Goal: Communication & Community: Answer question/provide support

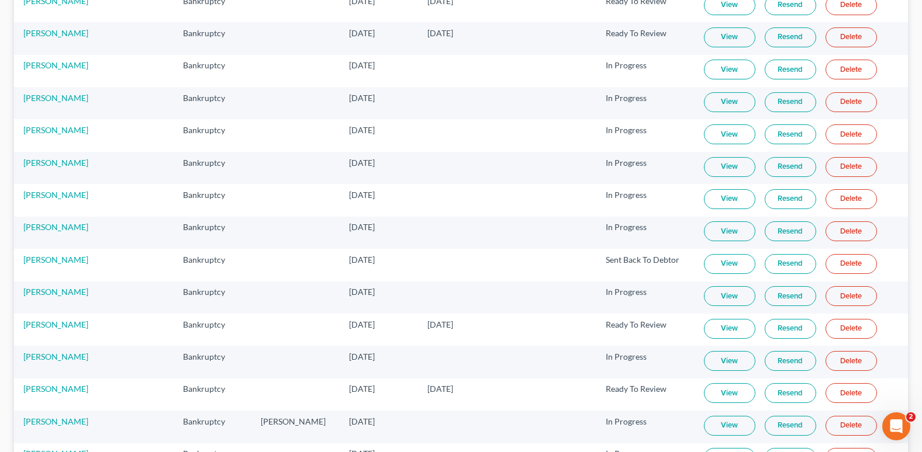
scroll to position [409, 0]
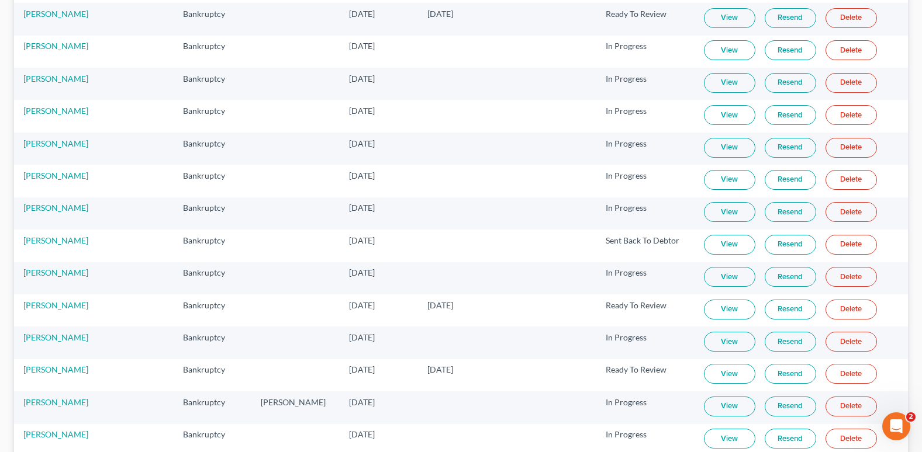
click at [707, 374] on link "View" at bounding box center [729, 374] width 51 height 20
click at [47, 372] on link "Jacmil Rodriguez" at bounding box center [55, 370] width 65 height 10
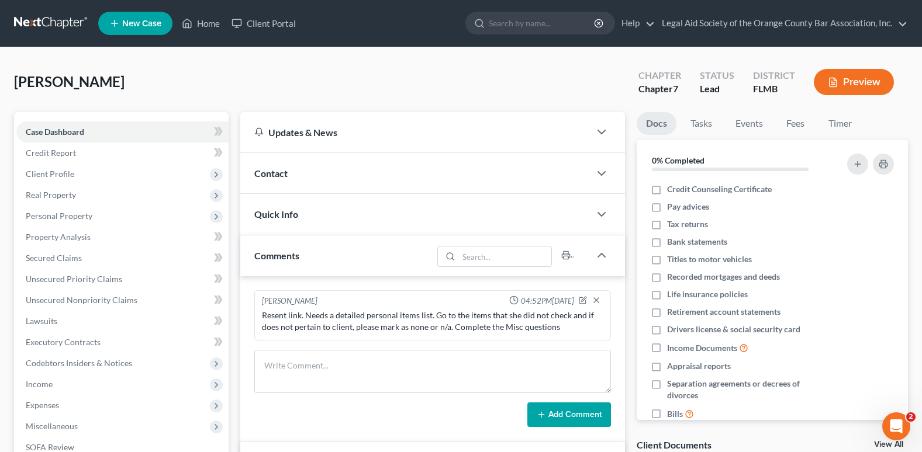
click at [276, 175] on span "Contact" at bounding box center [270, 173] width 33 height 11
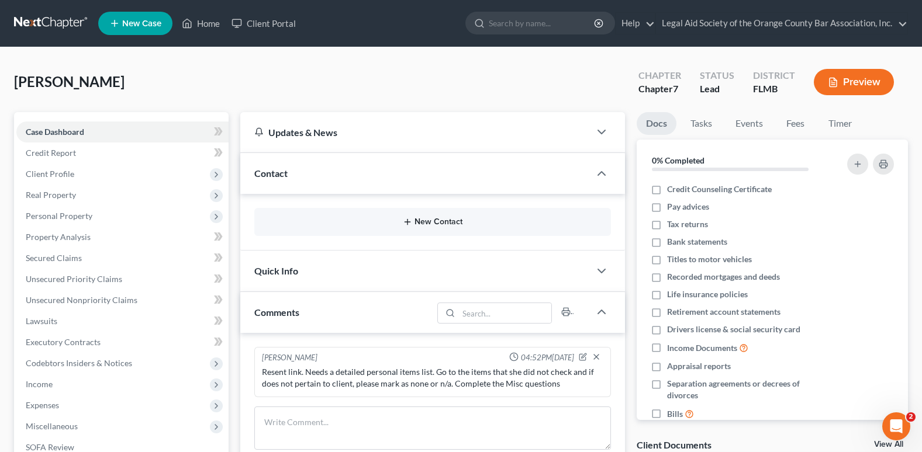
click at [423, 219] on button "New Contact" at bounding box center [433, 221] width 338 height 9
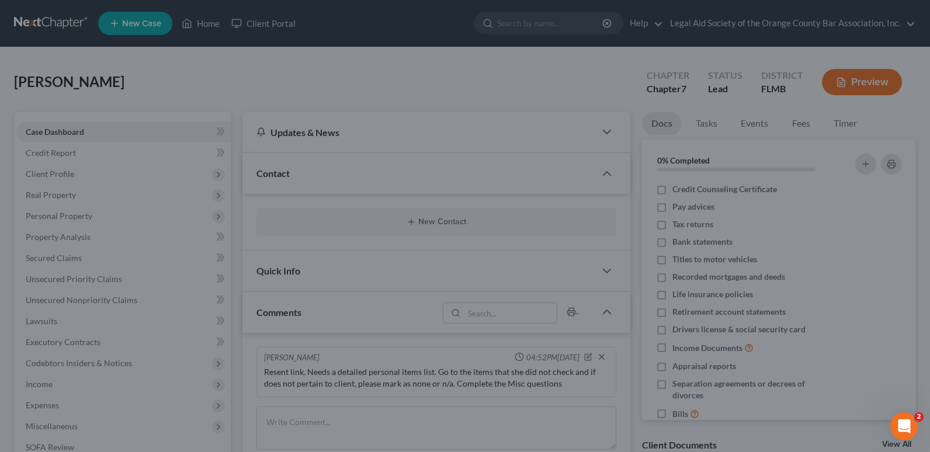
click at [396, 328] on div "New Contact × Phone Email Pronouns Phone Number * +1 Ext. Phone Label * Select …" at bounding box center [465, 226] width 930 height 452
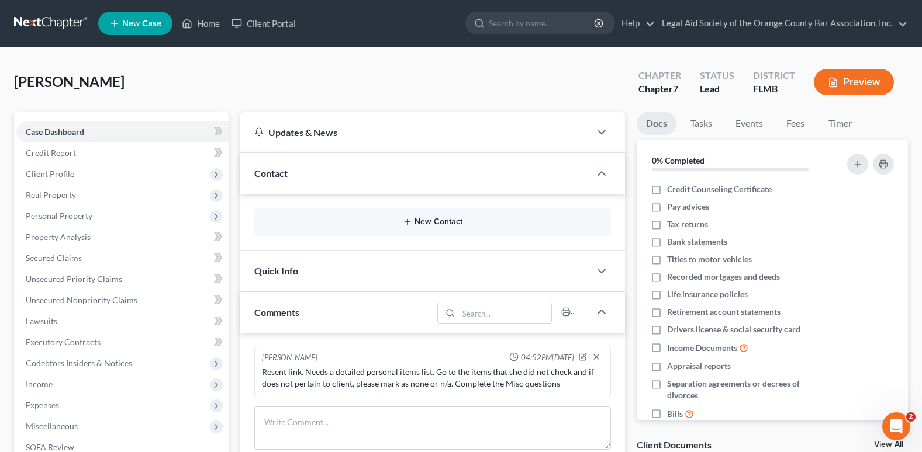
click at [424, 219] on button "New Contact" at bounding box center [433, 221] width 338 height 9
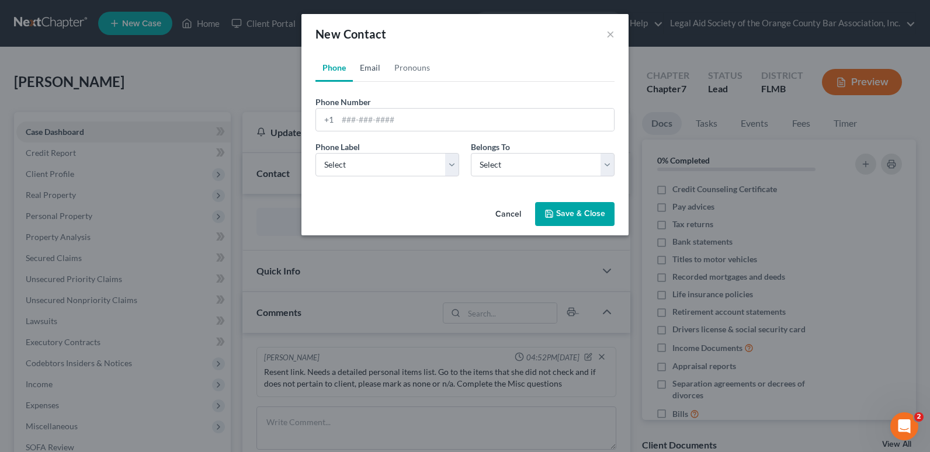
click at [376, 70] on link "Email" at bounding box center [370, 68] width 34 height 28
click at [348, 123] on input "email" at bounding box center [476, 120] width 276 height 22
paste input "jacmilrodriguez22@outlook.com"
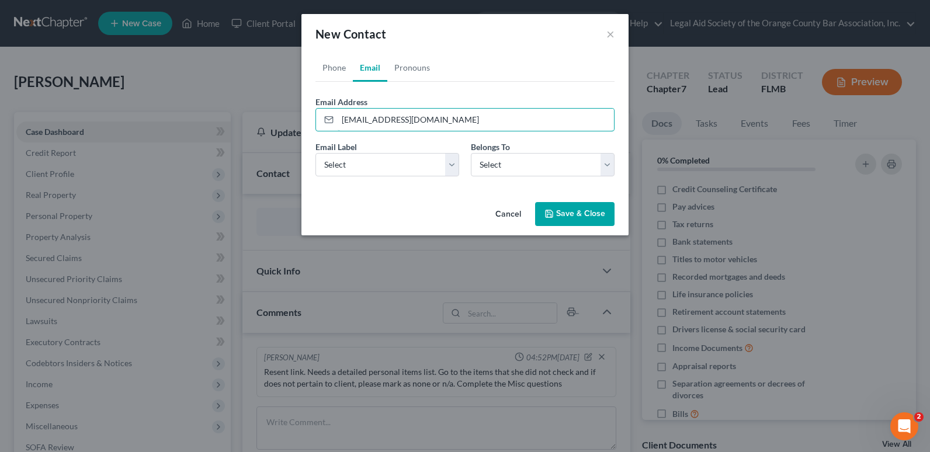
type input "jacmilrodriguez22@outlook.com"
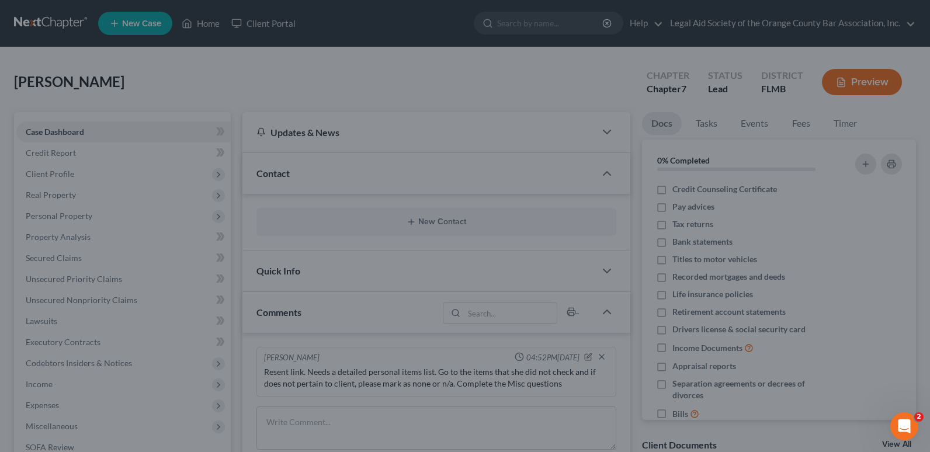
click at [271, 191] on div "New Contact × Phone Email Pronouns Phone Number * +1 Ext. Phone Label * Select …" at bounding box center [465, 226] width 930 height 452
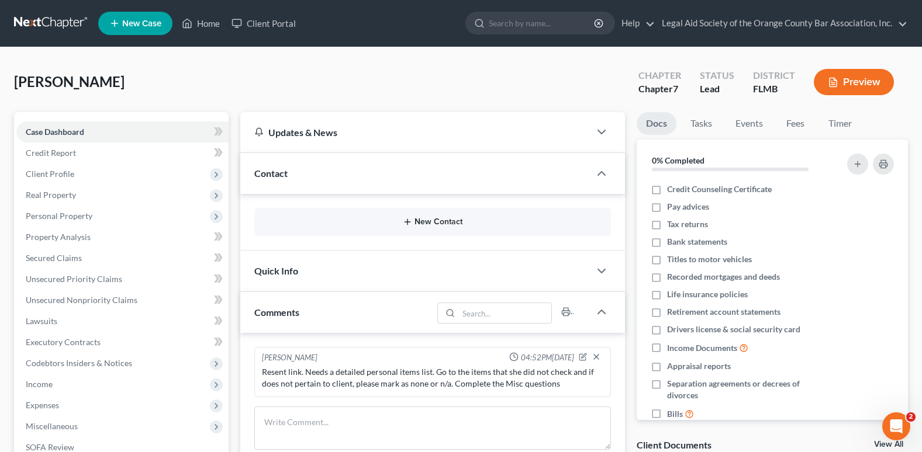
click at [420, 220] on button "New Contact" at bounding box center [433, 221] width 338 height 9
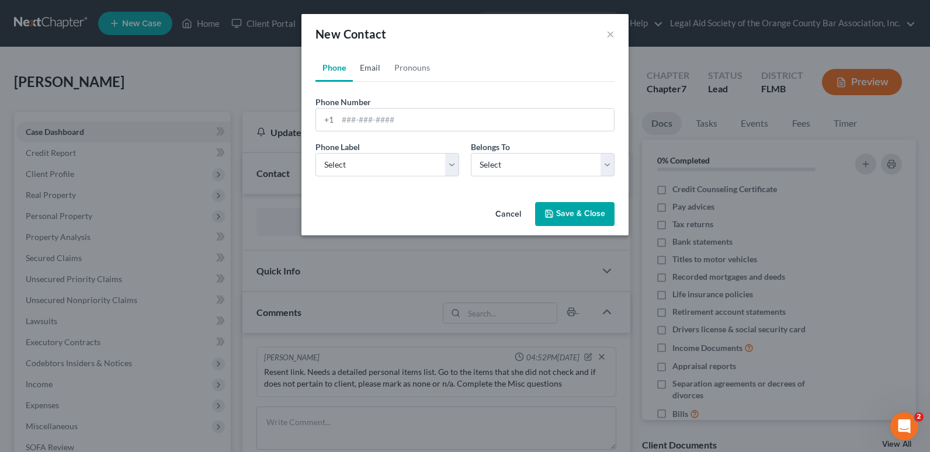
click at [368, 69] on link "Email" at bounding box center [370, 68] width 34 height 28
click at [348, 118] on input "email" at bounding box center [476, 120] width 276 height 22
paste input "jacmilrodriguez22@outlook.com"
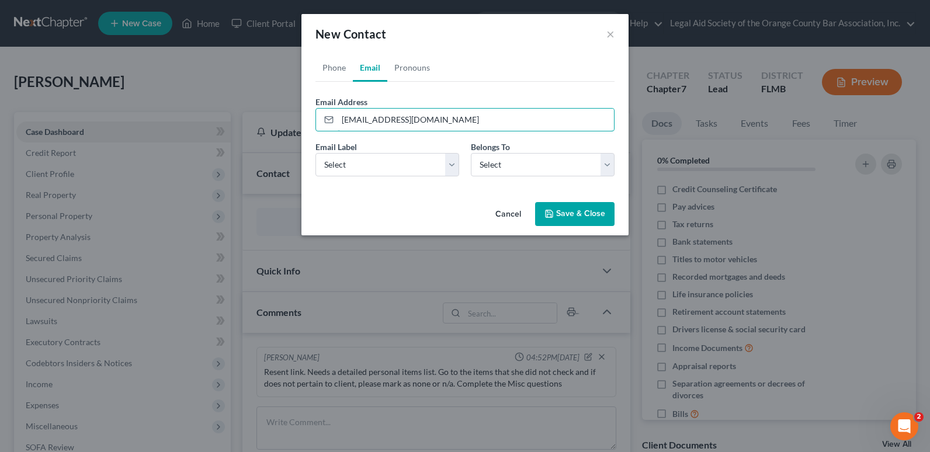
drag, startPoint x: 338, startPoint y: 122, endPoint x: 306, endPoint y: 124, distance: 32.3
click at [306, 124] on div "Phone Email Pronouns Phone Number * +1 Ext. Phone Label * Select Mobile Home Wo…" at bounding box center [465, 126] width 327 height 144
type input "jacmilrodriguez22@outlook.com"
click at [309, 206] on div "Cancel Save & Close" at bounding box center [465, 217] width 327 height 39
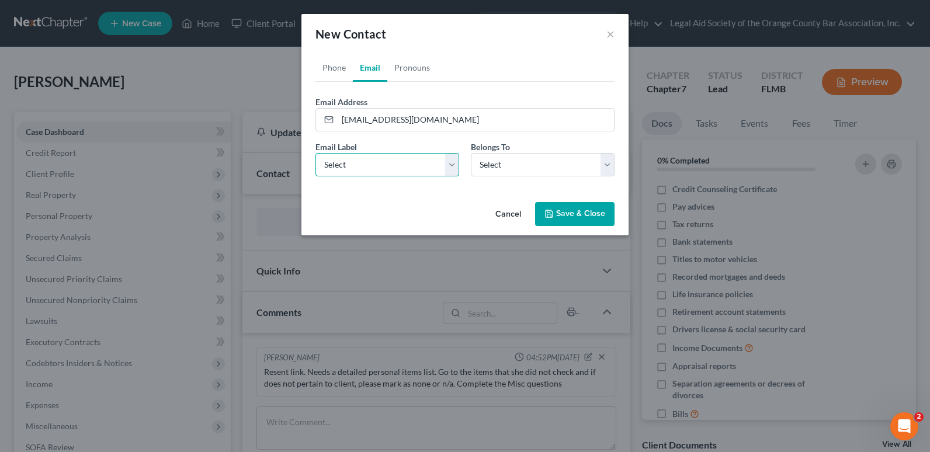
click at [351, 171] on select "Select Home Work Other" at bounding box center [388, 164] width 144 height 23
select select "0"
click at [316, 153] on select "Select Home Work Other" at bounding box center [388, 164] width 144 height 23
click at [521, 167] on select "Select Client Other" at bounding box center [543, 164] width 144 height 23
select select "0"
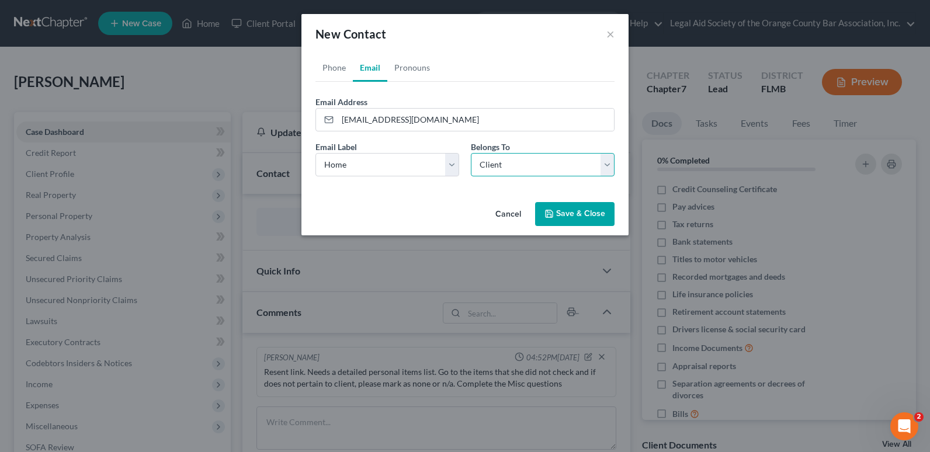
click at [471, 153] on select "Select Client Other" at bounding box center [543, 164] width 144 height 23
click at [581, 217] on button "Save & Close" at bounding box center [574, 214] width 79 height 25
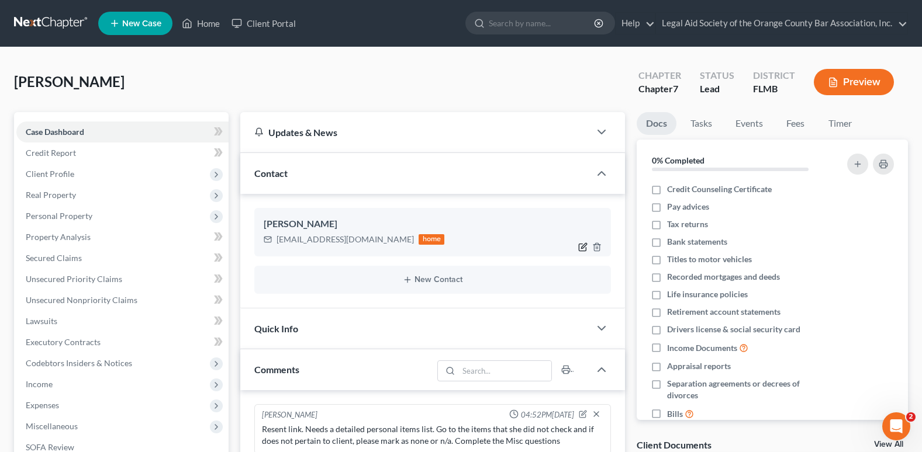
click at [581, 248] on icon "button" at bounding box center [583, 245] width 5 height 5
select select "0"
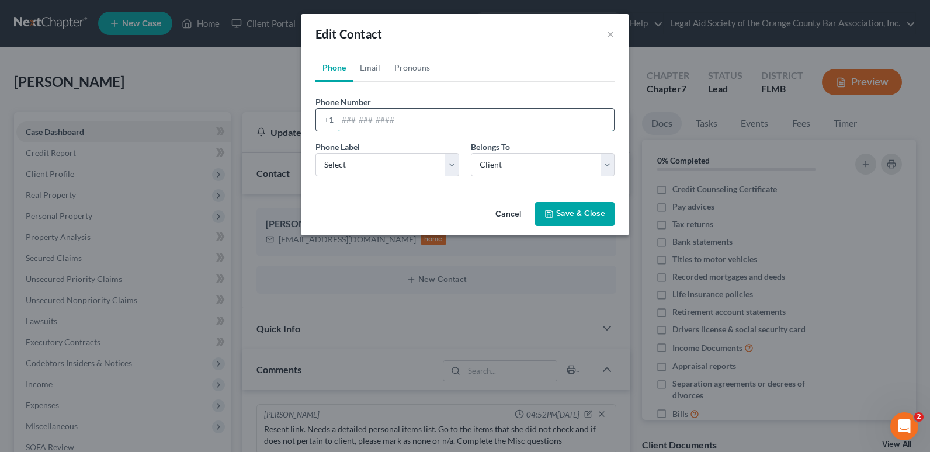
click at [339, 116] on input "tel" at bounding box center [476, 120] width 276 height 22
paste input "(772) 275-2077"
type input "(772) 275-2077"
click at [380, 162] on select "Select Mobile Home Work Other" at bounding box center [388, 164] width 144 height 23
select select "0"
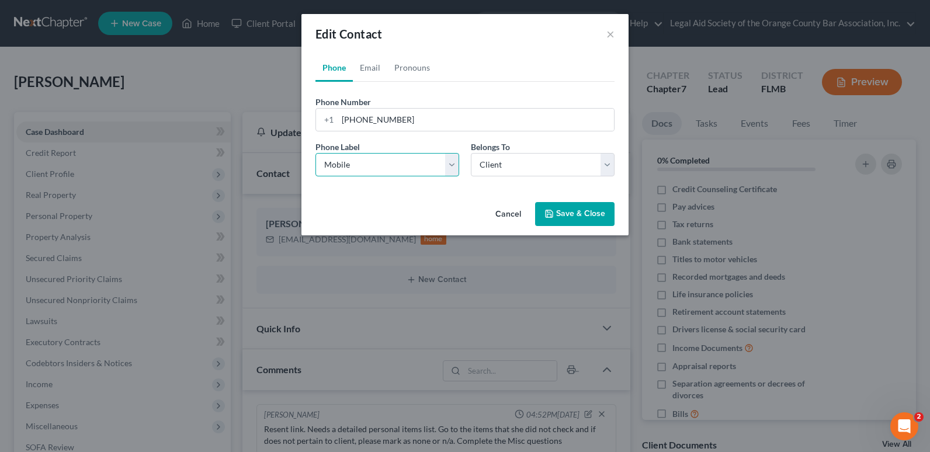
click at [316, 153] on select "Select Mobile Home Work Other" at bounding box center [388, 164] width 144 height 23
click at [565, 223] on button "Save & Close" at bounding box center [574, 214] width 79 height 25
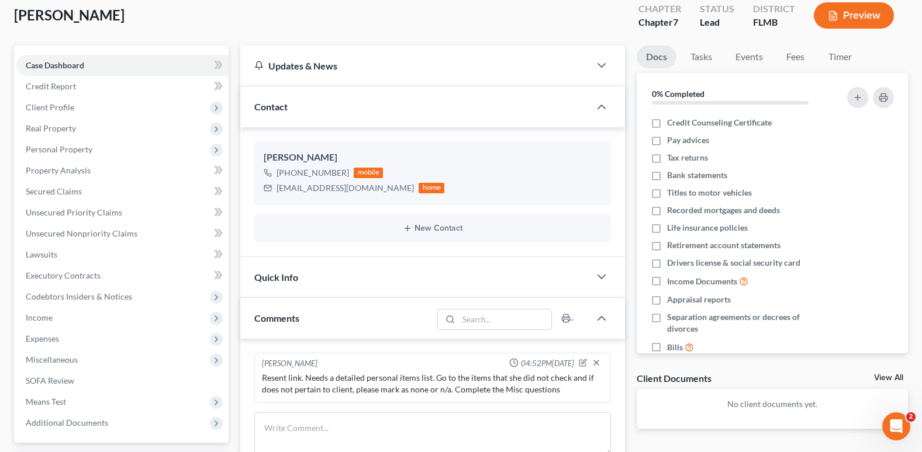
scroll to position [175, 0]
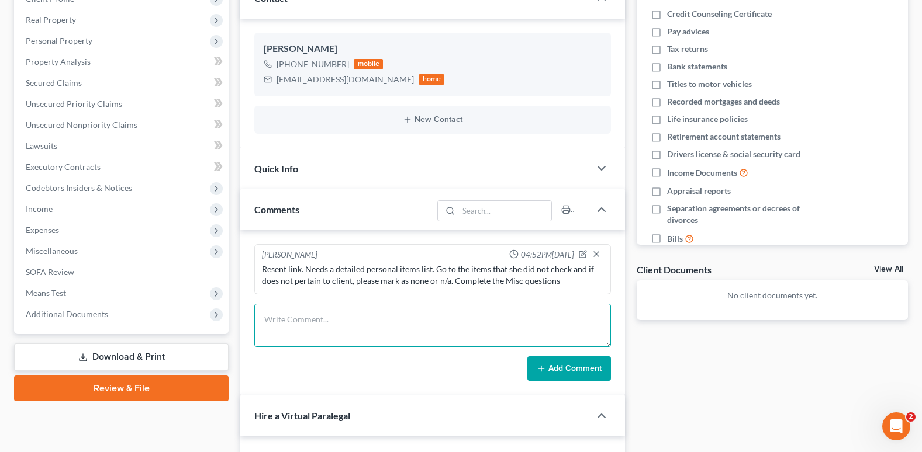
click at [275, 325] on textarea at bounding box center [432, 325] width 356 height 43
click at [292, 310] on textarea at bounding box center [432, 325] width 356 height 43
drag, startPoint x: 532, startPoint y: 319, endPoint x: 609, endPoint y: 314, distance: 77.9
click at [602, 318] on textarea "Resent link. She will add a bank account she has open with her son's name. Upda…" at bounding box center [432, 325] width 356 height 43
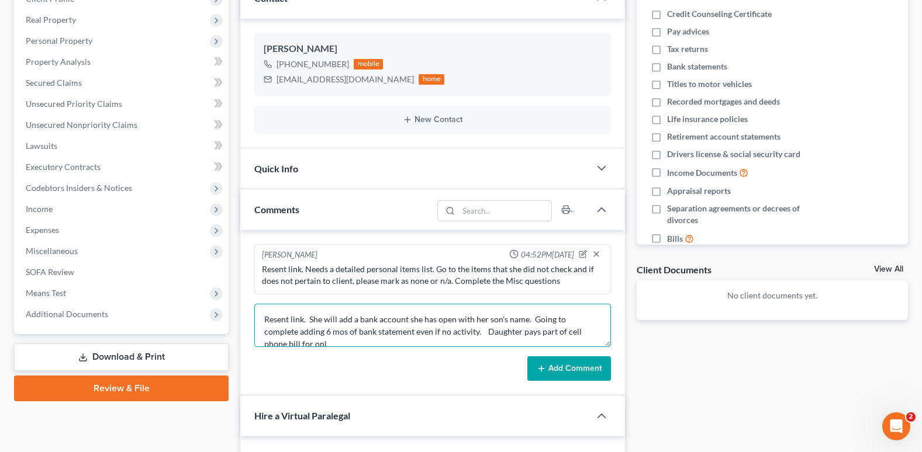
scroll to position [3, 0]
type textarea "Resent link. She will add a bank account she has open with her son's name. Goin…"
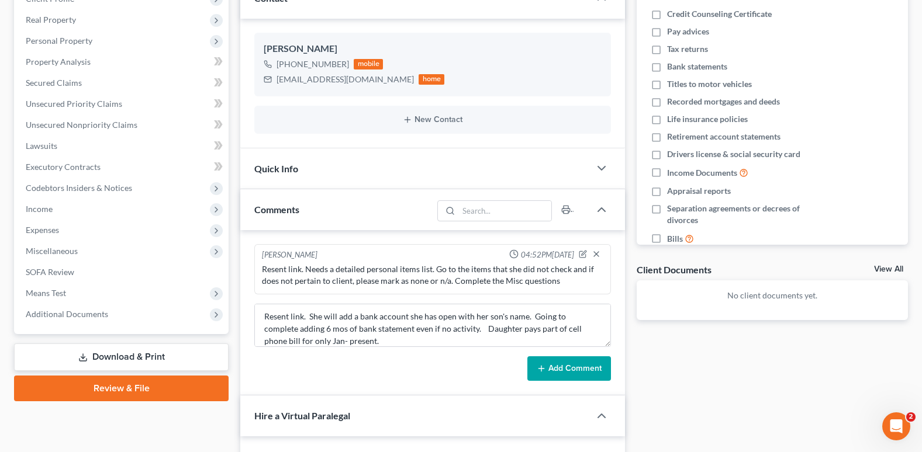
click at [573, 373] on button "Add Comment" at bounding box center [569, 368] width 84 height 25
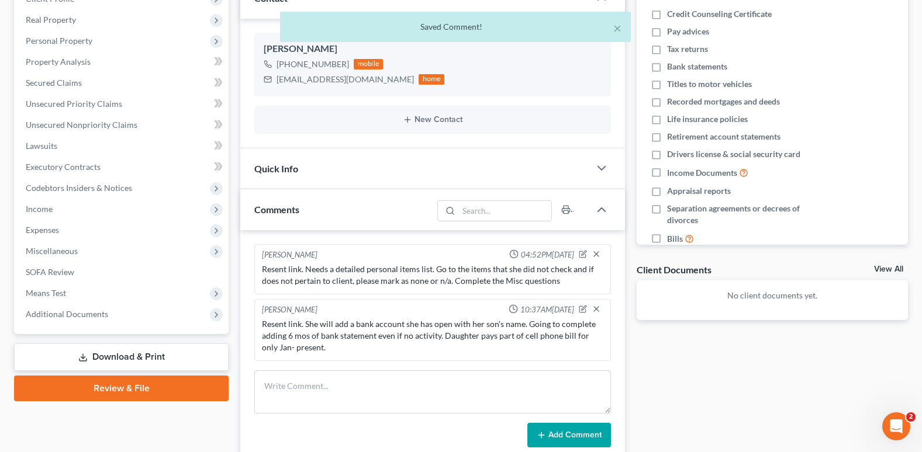
scroll to position [0, 0]
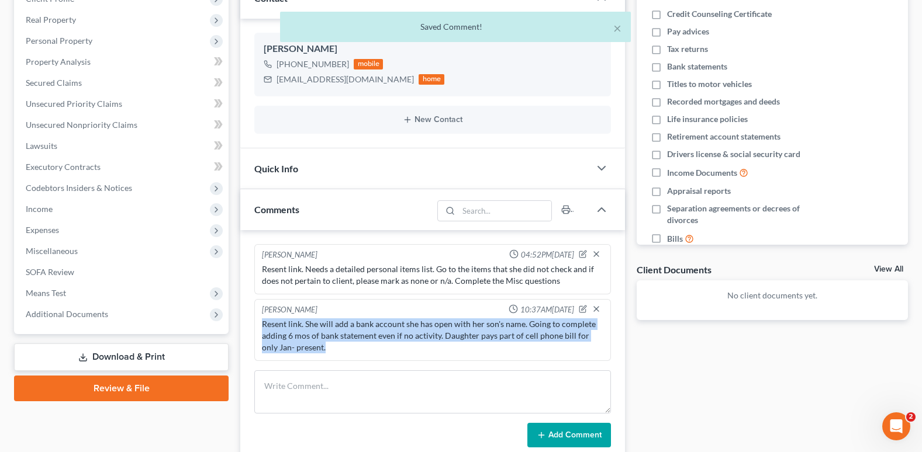
drag, startPoint x: 258, startPoint y: 328, endPoint x: 328, endPoint y: 344, distance: 71.3
click at [328, 344] on div "Marilyn Carbo 10:37AM, 10/06/2025 Resent link. She will add a bank account she …" at bounding box center [432, 330] width 356 height 62
copy div "Resent link. She will add a bank account she has open with her son's name. Goin…"
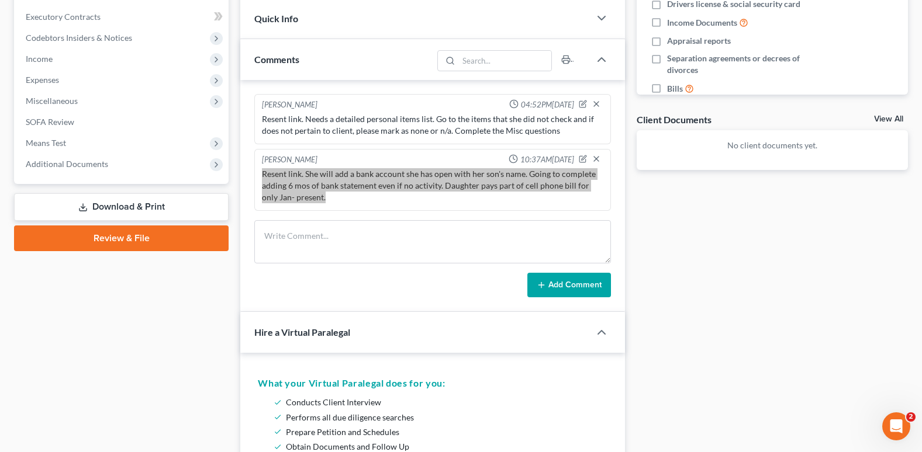
scroll to position [467, 0]
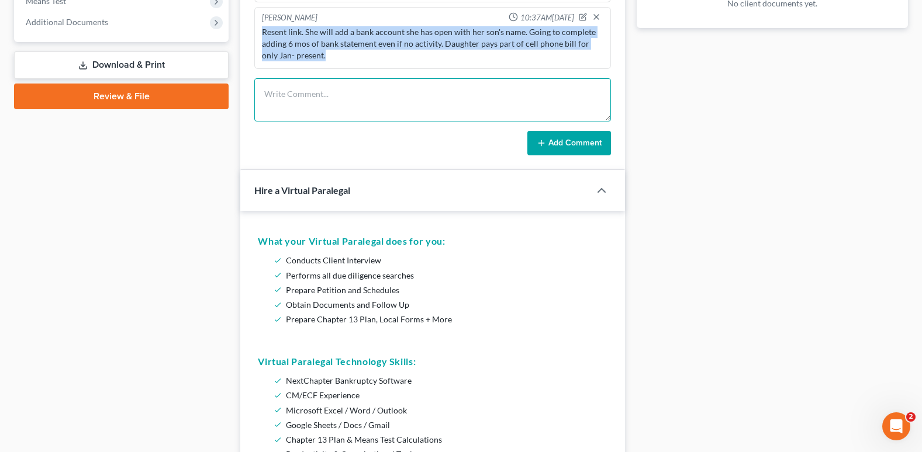
click at [304, 92] on textarea at bounding box center [432, 99] width 356 height 43
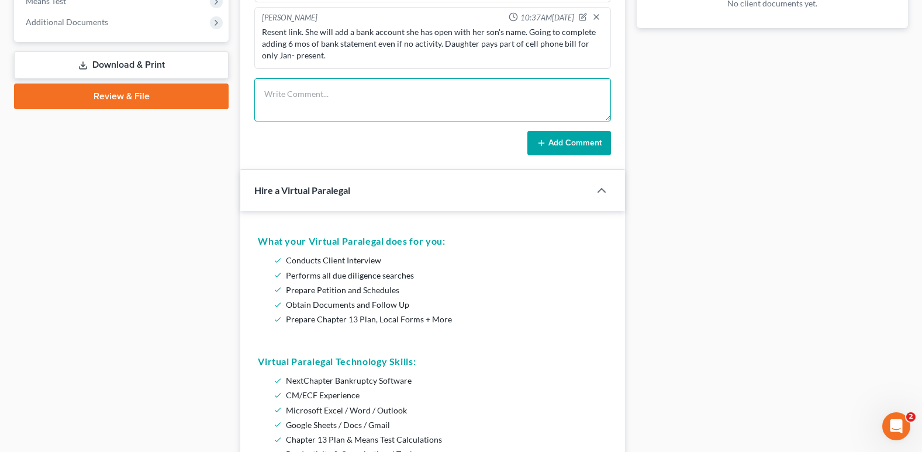
click at [365, 102] on textarea at bounding box center [432, 99] width 356 height 43
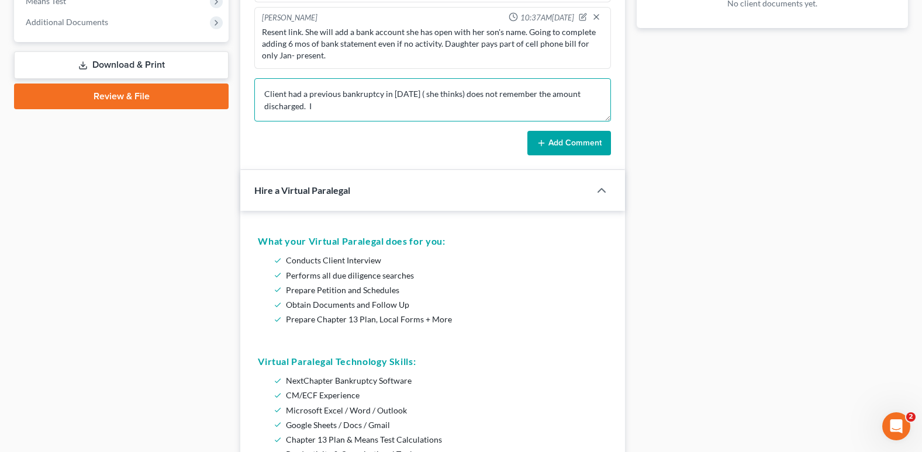
click at [383, 93] on textarea "Client had a previous bankruptcy in 2006 ( she thinks) does not remember the am…" at bounding box center [432, 99] width 356 height 43
click at [393, 93] on textarea "Client had a previous bankruptcy in 2006 ( she thinks) does not remember the am…" at bounding box center [432, 99] width 356 height 43
drag, startPoint x: 308, startPoint y: 109, endPoint x: 321, endPoint y: 109, distance: 12.9
click at [321, 109] on textarea "Client had a previous bankruptcy in NYC 2006 ( she thinks) does not remember th…" at bounding box center [432, 99] width 356 height 43
drag, startPoint x: 429, startPoint y: 94, endPoint x: 474, endPoint y: 96, distance: 45.1
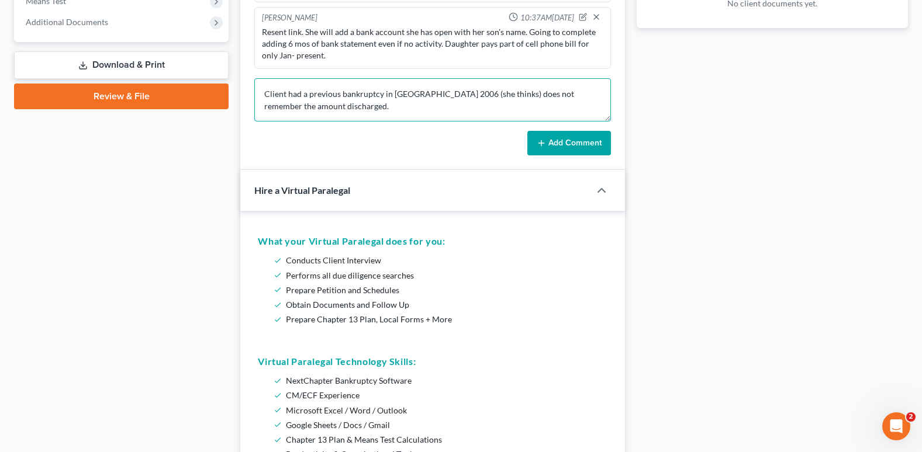
click at [474, 96] on textarea "Client had a previous bankruptcy in NYC 2006 (she thinks) does not remember the…" at bounding box center [432, 99] width 356 height 43
type textarea "Client had a previous bankruptcy in NYC 2006 does not remember the amount disch…"
click at [556, 140] on button "Add Comment" at bounding box center [569, 143] width 84 height 25
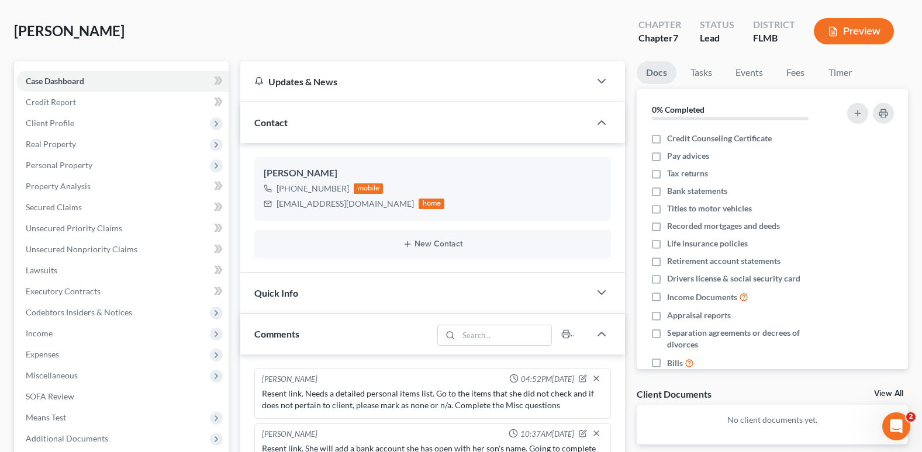
scroll to position [0, 0]
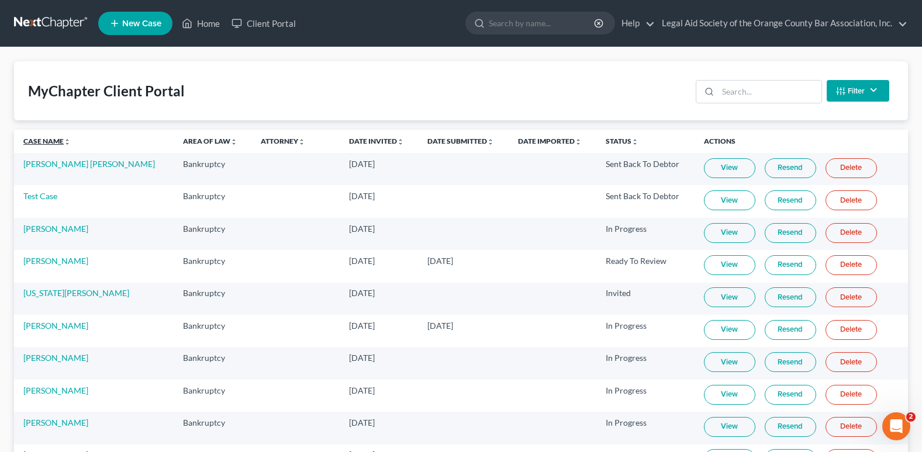
click at [31, 144] on link "Case Name unfold_more expand_more expand_less" at bounding box center [46, 141] width 47 height 9
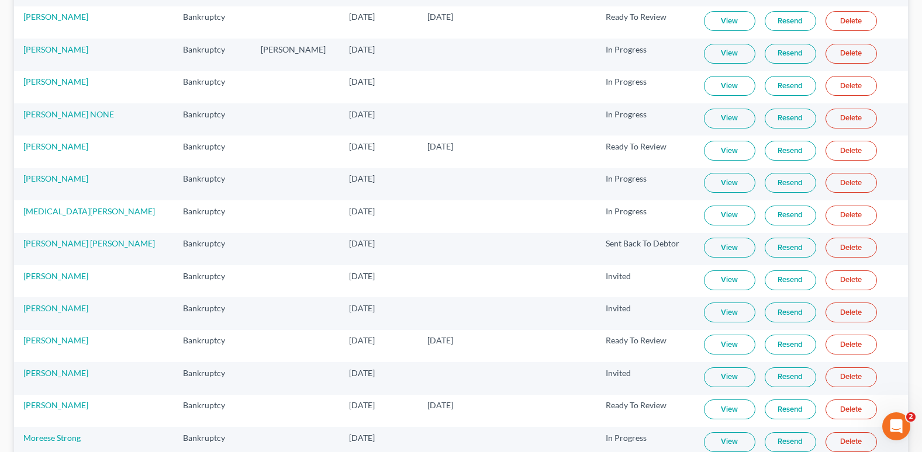
scroll to position [757, 0]
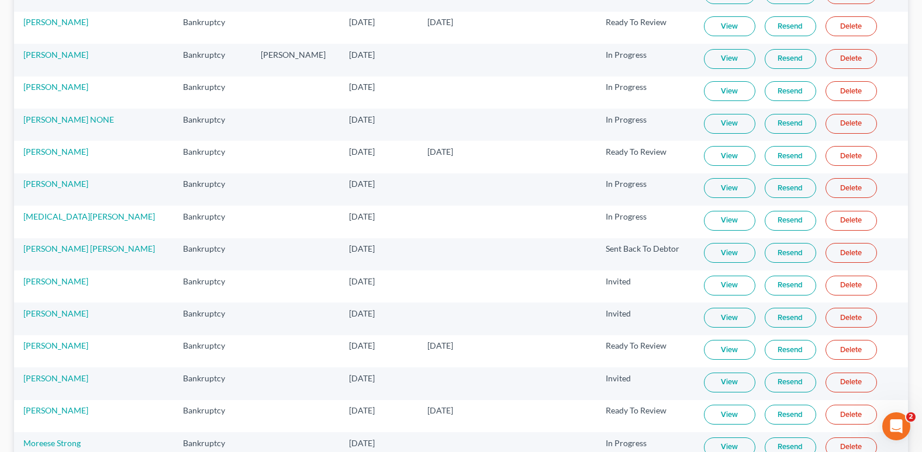
click at [765, 29] on link "Resend" at bounding box center [789, 26] width 51 height 20
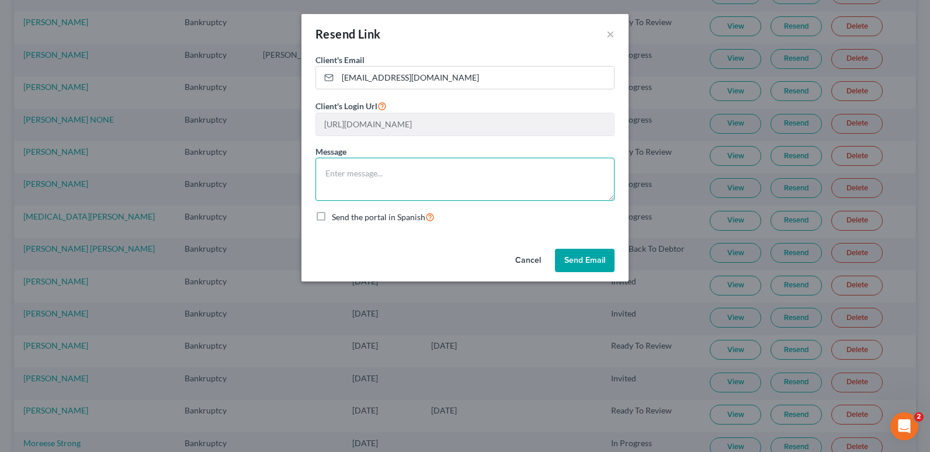
click at [393, 173] on textarea at bounding box center [465, 179] width 299 height 43
type textarea "Good Morning Ms. Rodri"
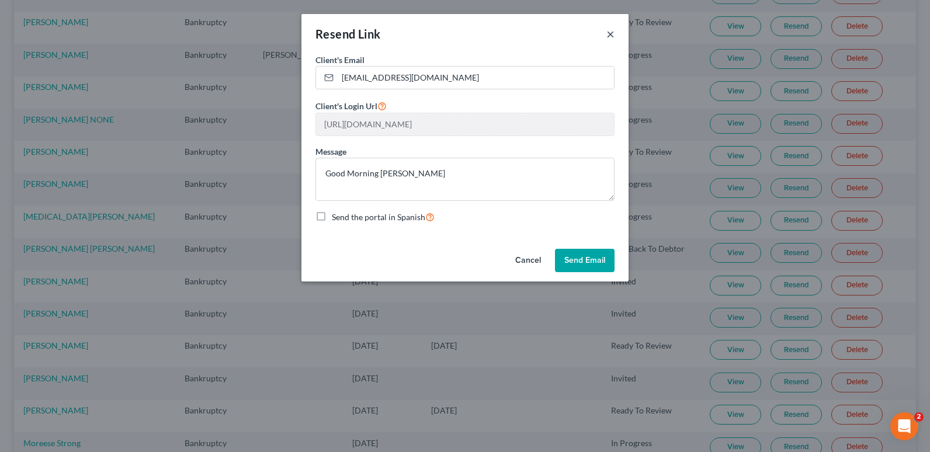
click at [609, 36] on button "×" at bounding box center [611, 34] width 8 height 14
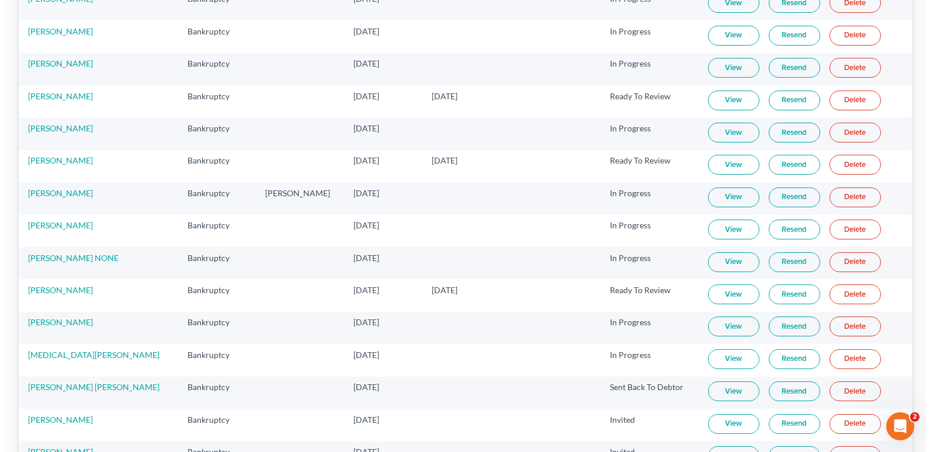
scroll to position [581, 0]
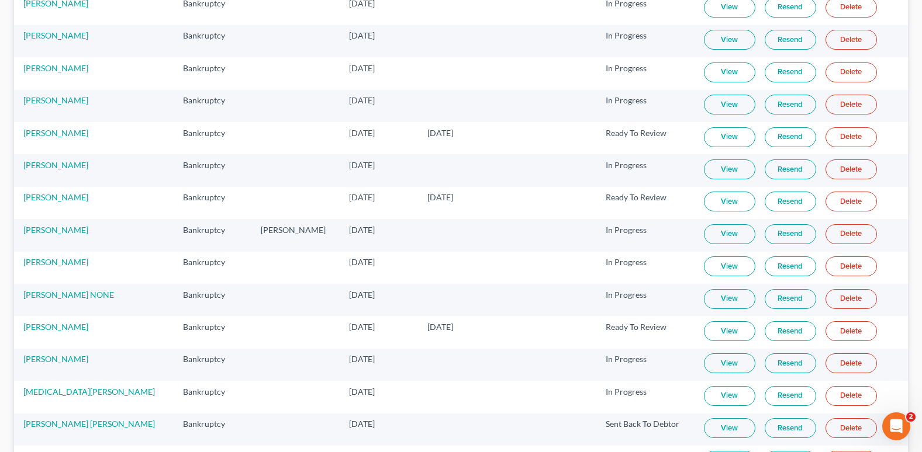
click at [767, 199] on link "Resend" at bounding box center [789, 202] width 51 height 20
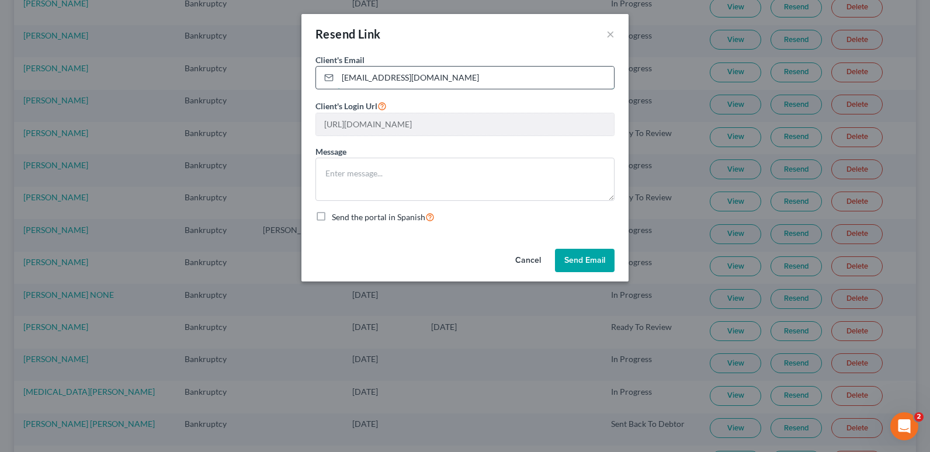
drag, startPoint x: 459, startPoint y: 77, endPoint x: 337, endPoint y: 74, distance: 122.2
click at [337, 74] on div "toglesby@legalaidocba.org" at bounding box center [465, 77] width 299 height 23
click at [342, 76] on input "email" at bounding box center [476, 78] width 276 height 22
paste input "jacmilrodriguez22@outlook.com"
click at [493, 73] on input "jacmilrodriguez22@outlook.com" at bounding box center [476, 78] width 276 height 22
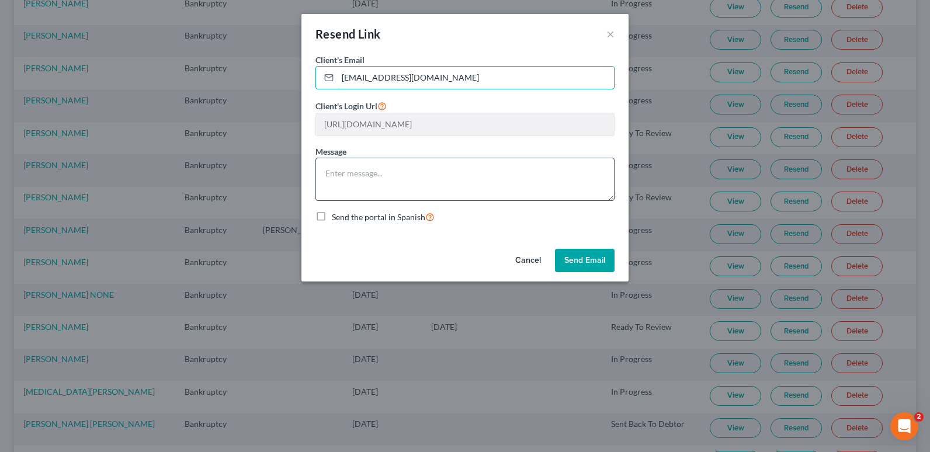
type input "jacmilrodriguez22@outlook.com"
click at [341, 178] on textarea at bounding box center [465, 179] width 299 height 43
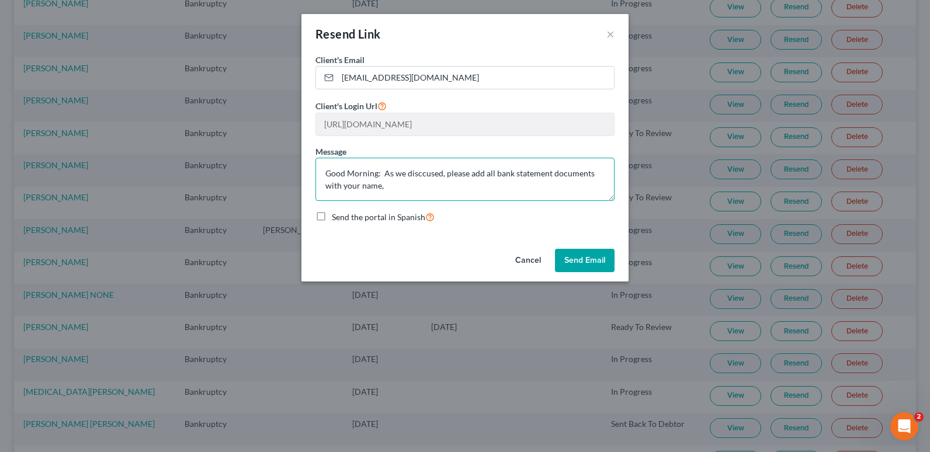
click at [398, 186] on textarea "Good Morning: As we disccused, please add all bank statement documents with you…" at bounding box center [465, 179] width 299 height 43
drag, startPoint x: 383, startPoint y: 188, endPoint x: 407, endPoint y: 188, distance: 24.5
click at [407, 188] on textarea "Good Morning: As we discussed, please add all bank statement documents with you…" at bounding box center [465, 179] width 299 height 43
click at [442, 192] on textarea "Good morning: As we discussed, please add all bank statement documents with you…" at bounding box center [465, 179] width 299 height 43
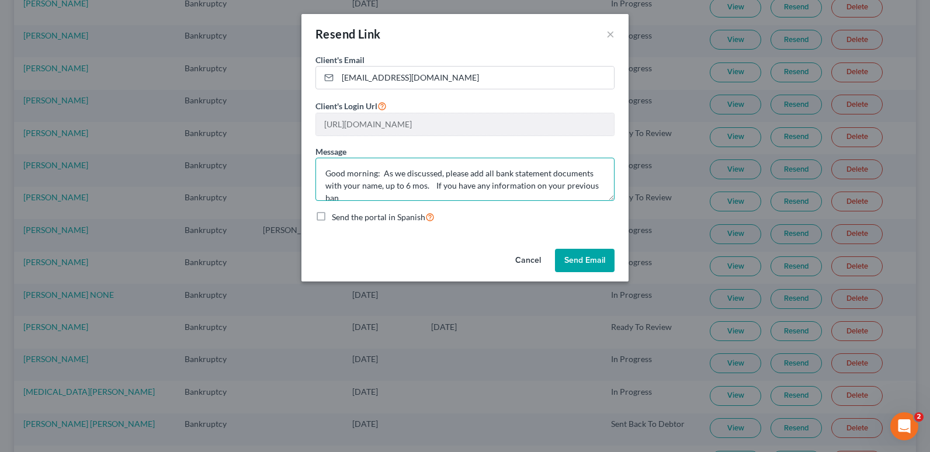
scroll to position [2, 0]
click at [524, 198] on textarea "Good morning: As we discussed, please add all bank statement documents with you…" at bounding box center [465, 179] width 299 height 43
click at [594, 195] on textarea "Good morning: As we discussed, please add all bank statement documents with you…" at bounding box center [465, 179] width 299 height 43
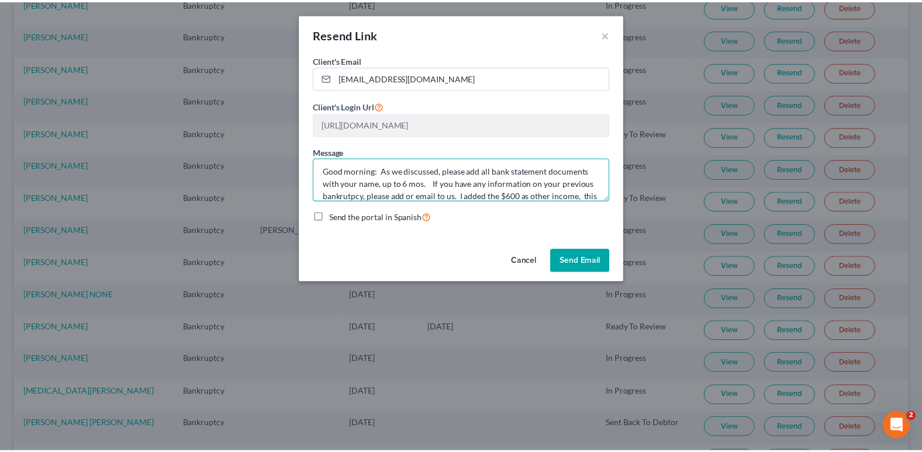
scroll to position [15, 0]
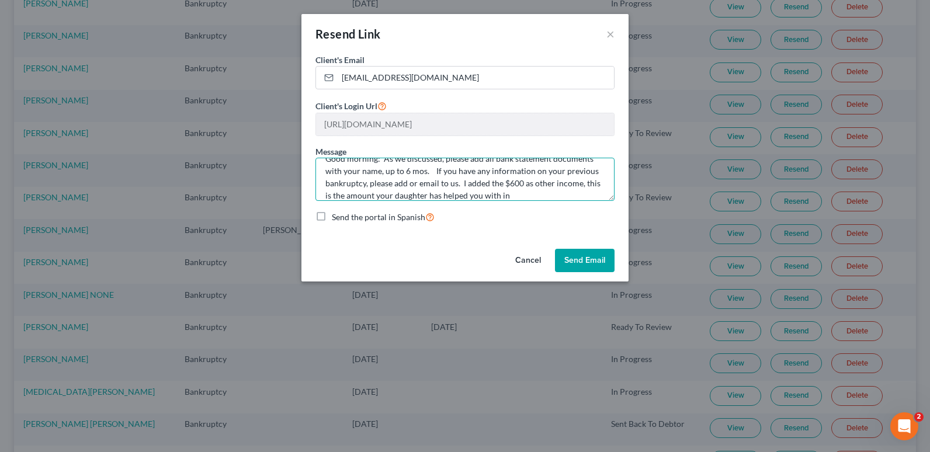
click at [531, 195] on textarea "Good morning: As we discussed, please add all bank statement documents with you…" at bounding box center [465, 179] width 299 height 43
type textarea "Good morning: As we discussed, please add all bank statement documents with you…"
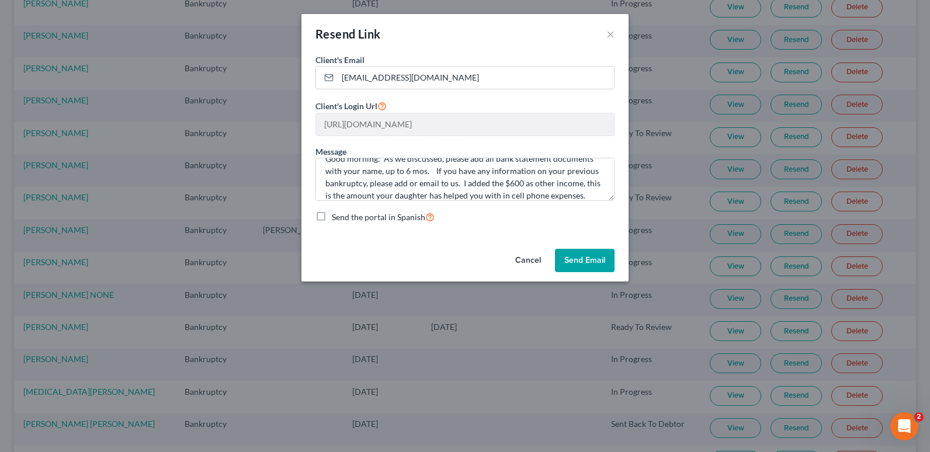
click at [594, 266] on button "Send Email" at bounding box center [585, 260] width 60 height 23
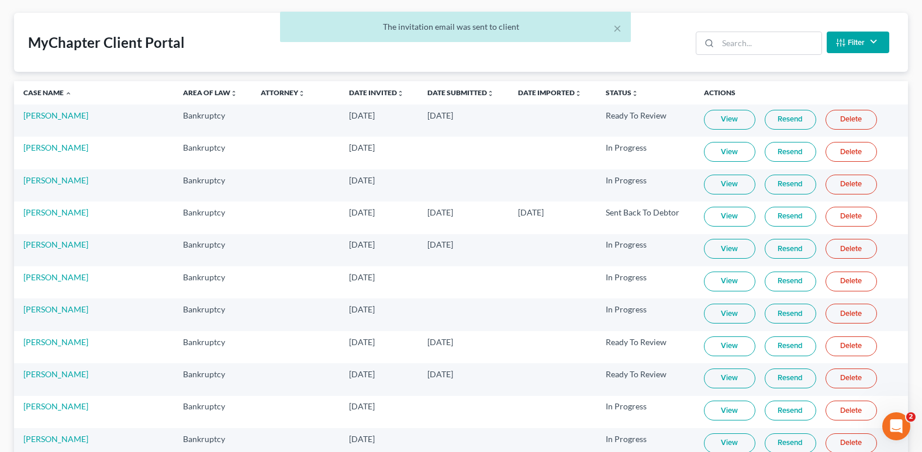
scroll to position [0, 0]
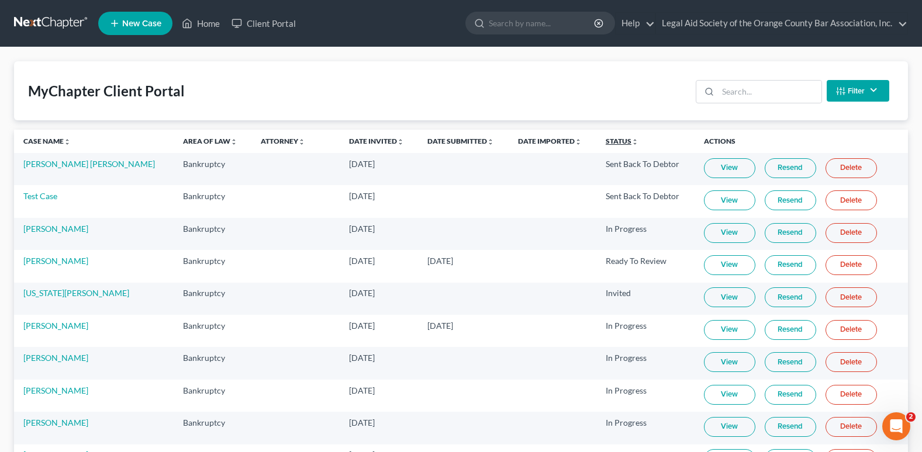
click at [605, 139] on link "Status unfold_more expand_more expand_less" at bounding box center [621, 141] width 33 height 9
click at [37, 140] on link "Case Name unfold_more expand_more expand_less" at bounding box center [46, 141] width 47 height 9
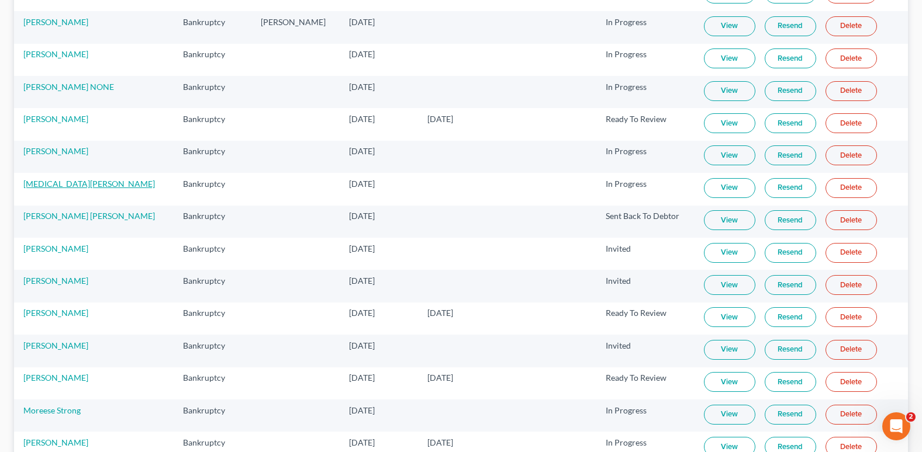
scroll to position [818, 0]
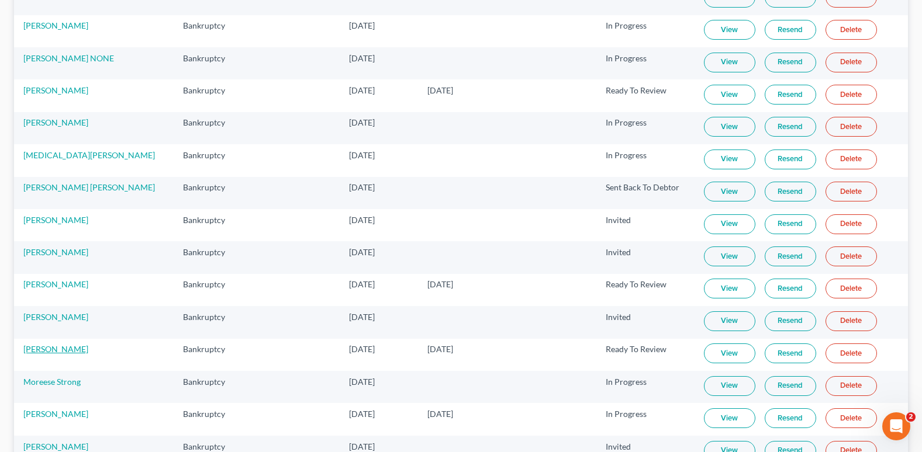
click at [59, 352] on link "[PERSON_NAME]" at bounding box center [55, 349] width 65 height 10
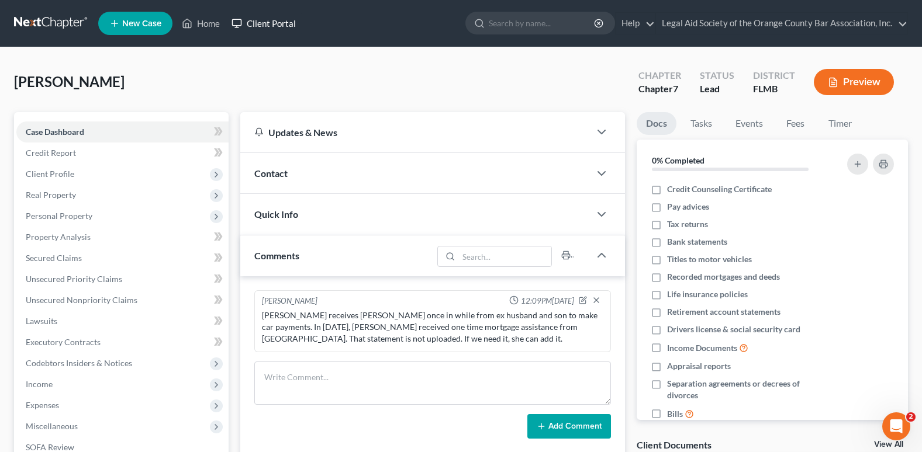
click at [280, 20] on link "Client Portal" at bounding box center [264, 23] width 76 height 21
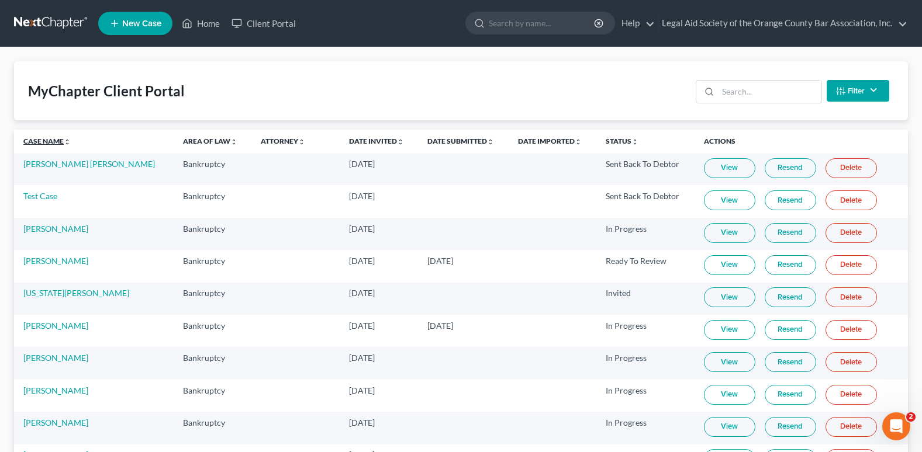
click at [35, 143] on link "Case Name unfold_more expand_more expand_less" at bounding box center [46, 141] width 47 height 9
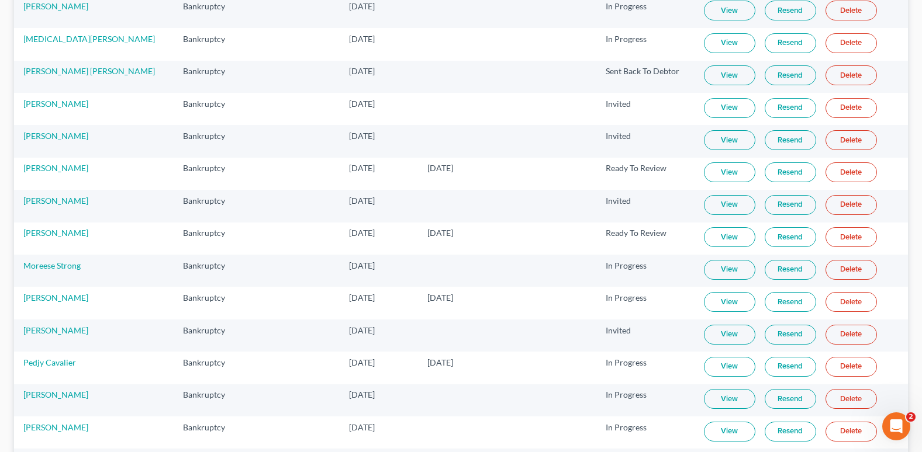
scroll to position [935, 0]
click at [778, 241] on link "Resend" at bounding box center [789, 237] width 51 height 20
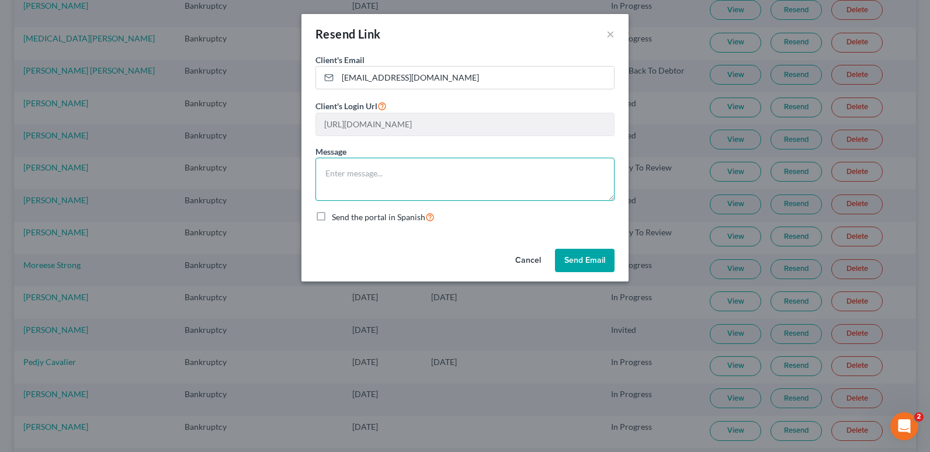
click at [337, 169] on textarea at bounding box center [465, 179] width 299 height 43
type textarea "Hi Ms. King: Please add all the documents you sent me to this portal link."
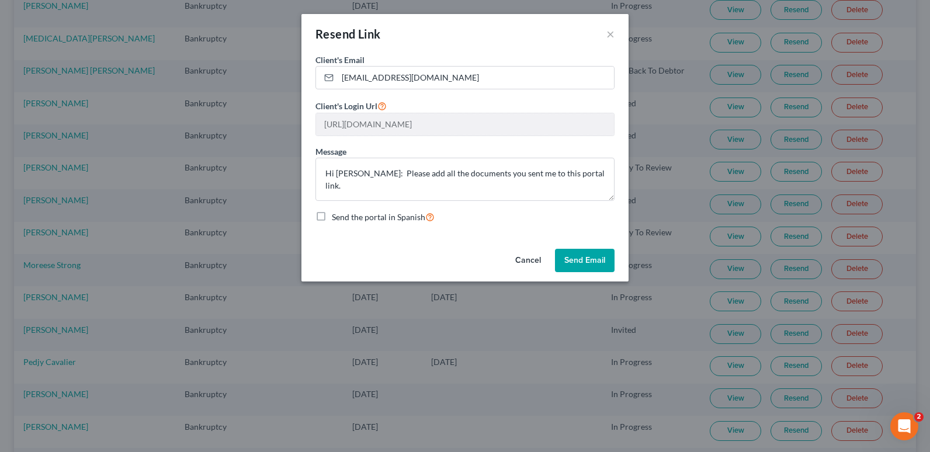
click at [581, 271] on button "Send Email" at bounding box center [585, 260] width 60 height 23
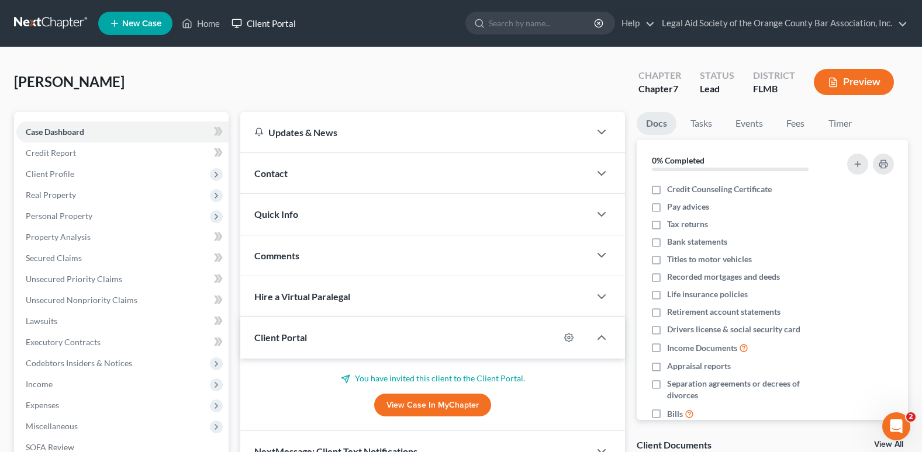
click at [261, 22] on link "Client Portal" at bounding box center [264, 23] width 76 height 21
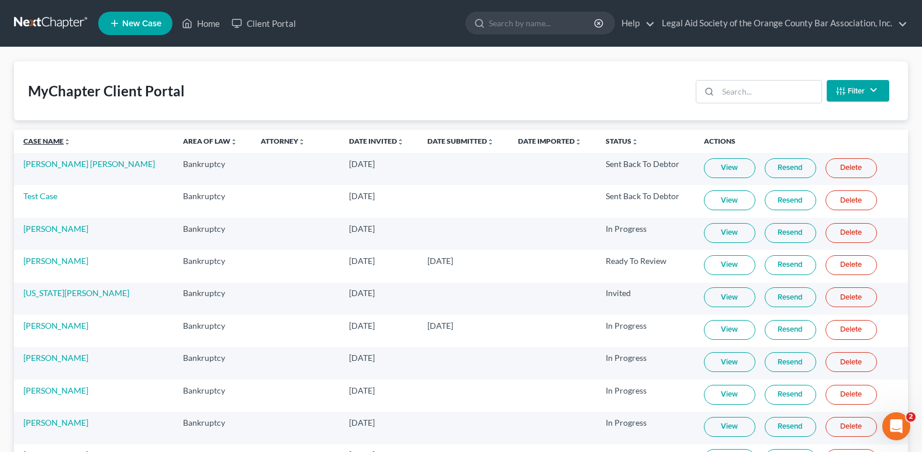
click at [36, 144] on link "Case Name unfold_more expand_more expand_less" at bounding box center [46, 141] width 47 height 9
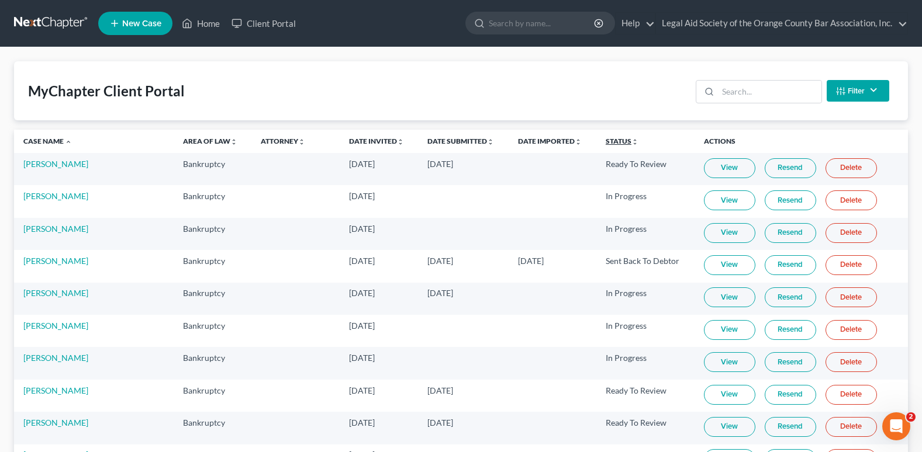
click at [605, 138] on link "Status unfold_more expand_more expand_less" at bounding box center [621, 141] width 33 height 9
click at [605, 138] on link "Status unfold_more expand_more expand_less" at bounding box center [622, 141] width 34 height 9
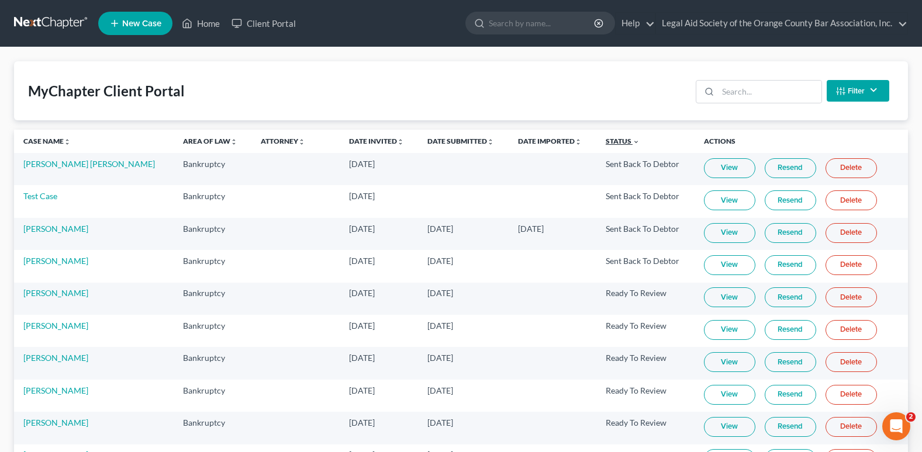
click at [605, 138] on link "Status unfold_more expand_more expand_less" at bounding box center [622, 141] width 34 height 9
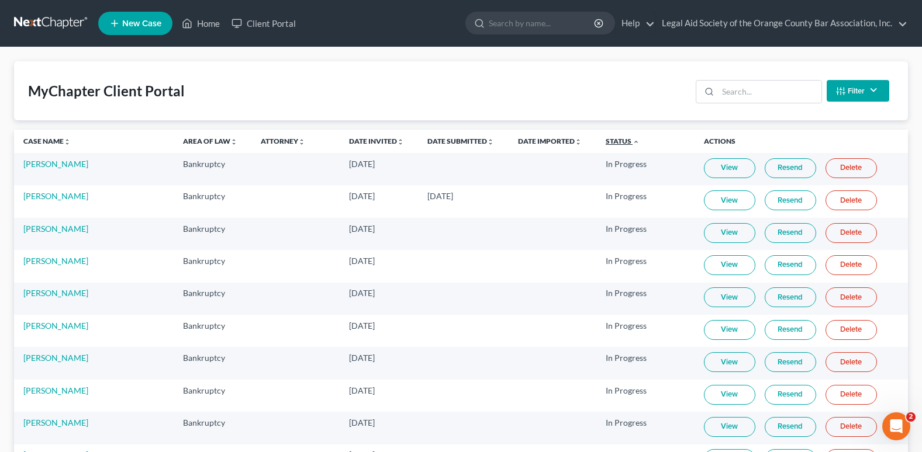
click at [605, 138] on link "Status unfold_more expand_more expand_less" at bounding box center [622, 141] width 34 height 9
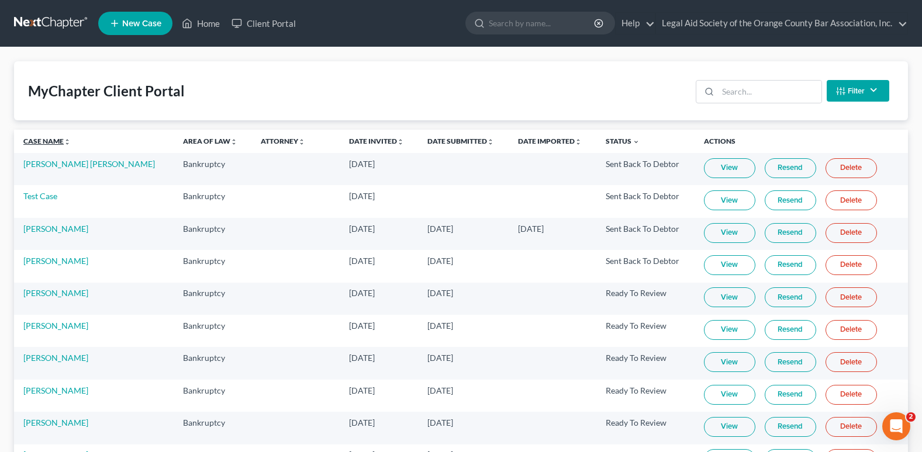
click at [51, 138] on link "Case Name unfold_more expand_more expand_less" at bounding box center [46, 141] width 47 height 9
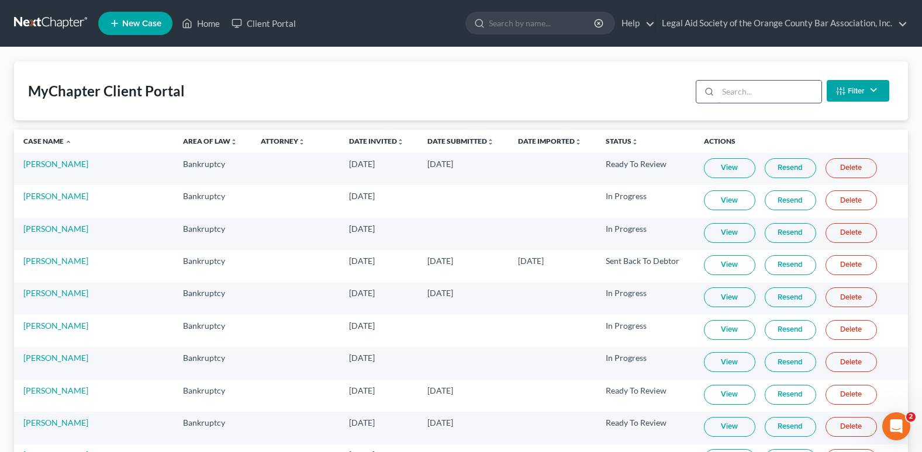
click at [749, 97] on input "search" at bounding box center [769, 92] width 103 height 22
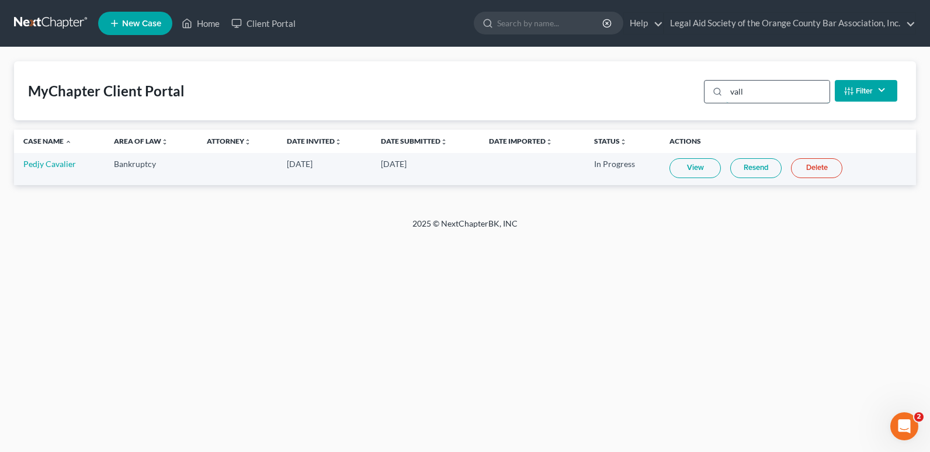
type input "valle"
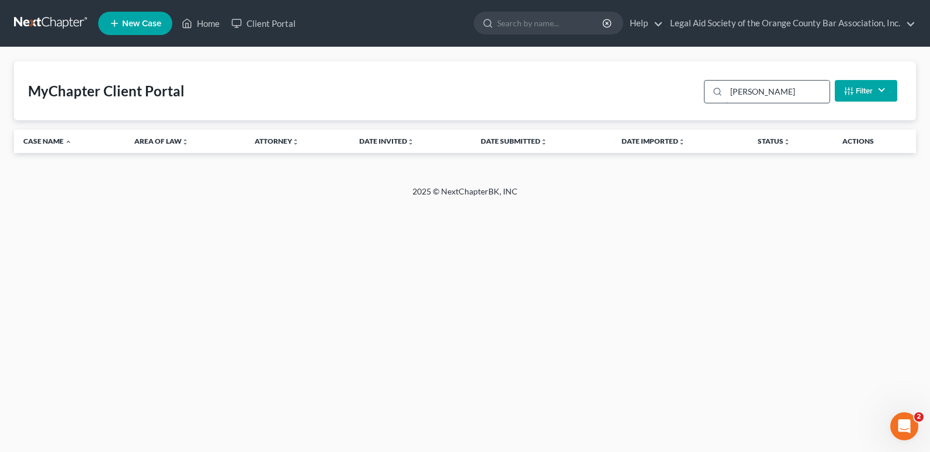
drag, startPoint x: 756, startPoint y: 93, endPoint x: 723, endPoint y: 93, distance: 32.7
click at [723, 93] on div "valle" at bounding box center [767, 91] width 126 height 23
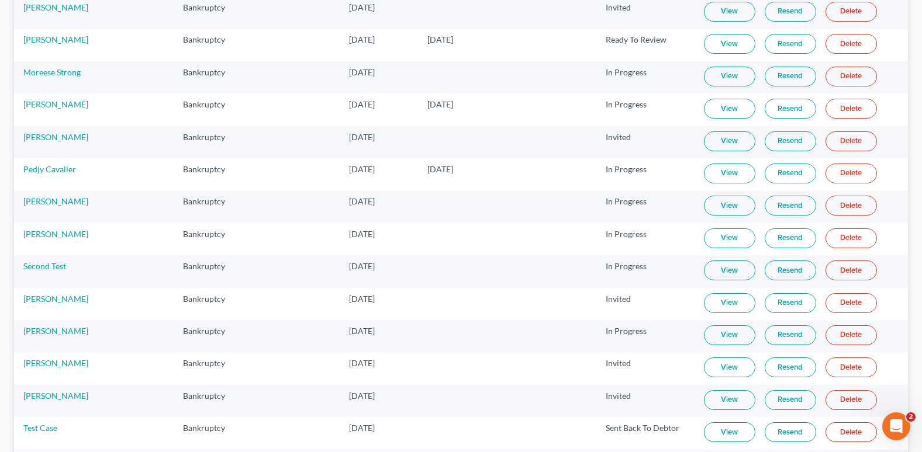
scroll to position [1107, 0]
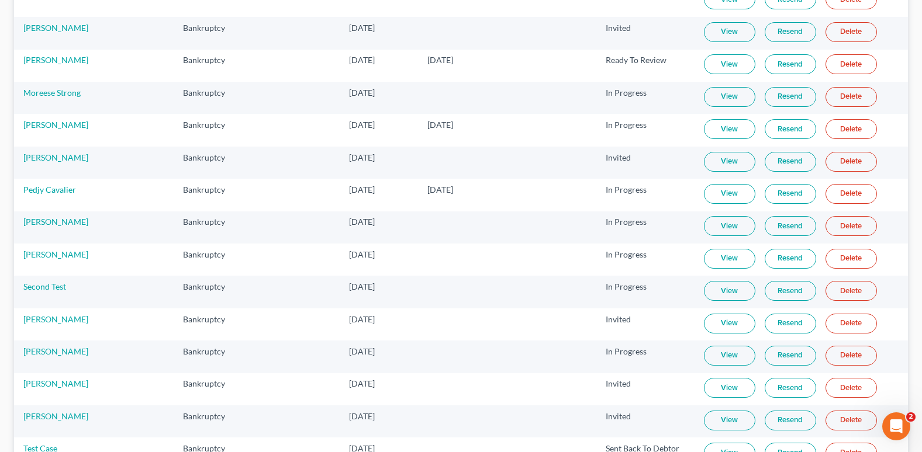
click at [704, 60] on link "View" at bounding box center [729, 64] width 51 height 20
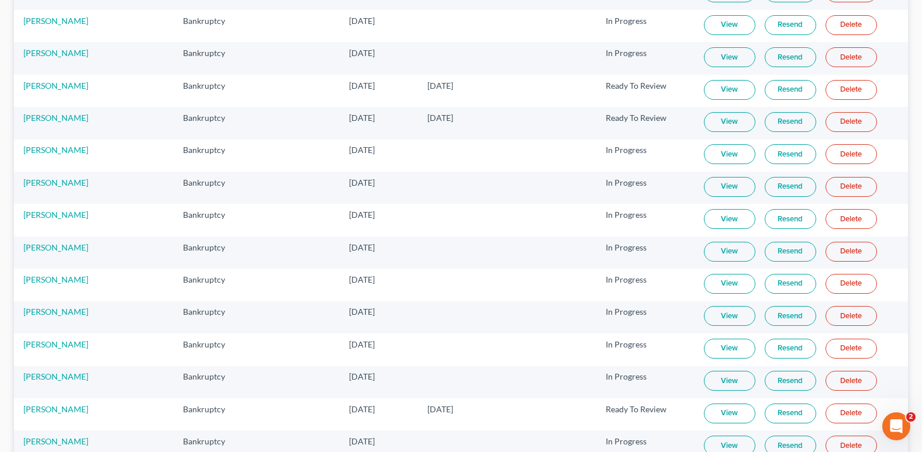
scroll to position [289, 0]
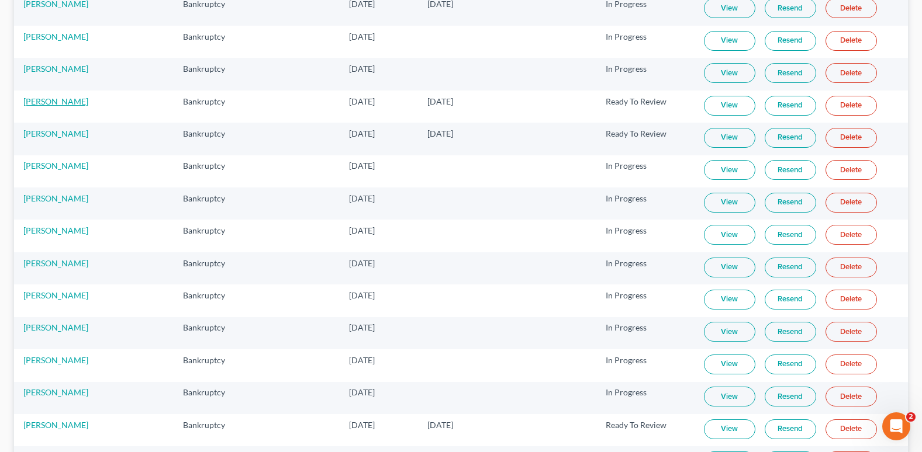
click at [65, 101] on link "[PERSON_NAME]" at bounding box center [55, 101] width 65 height 10
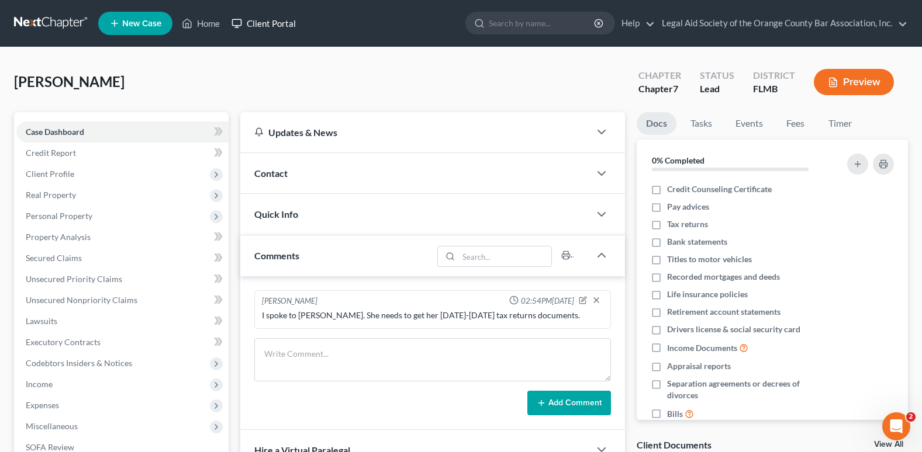
click at [264, 19] on link "Client Portal" at bounding box center [264, 23] width 76 height 21
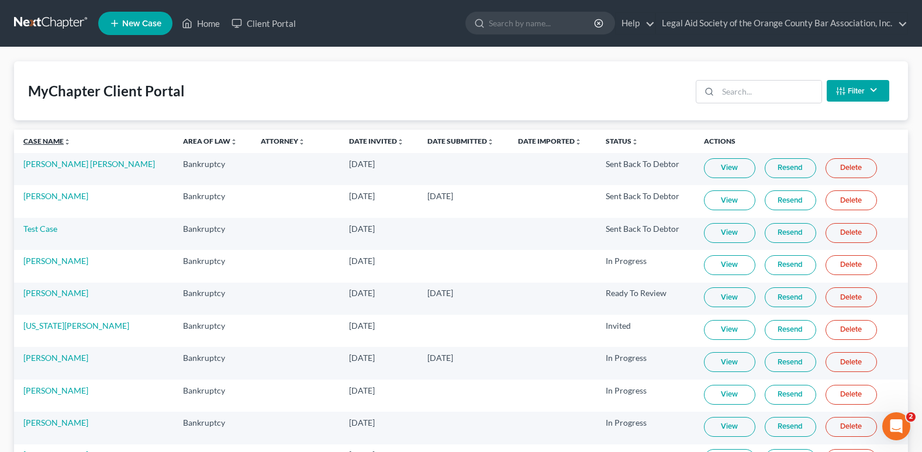
click at [33, 138] on link "Case Name unfold_more expand_more expand_less" at bounding box center [46, 141] width 47 height 9
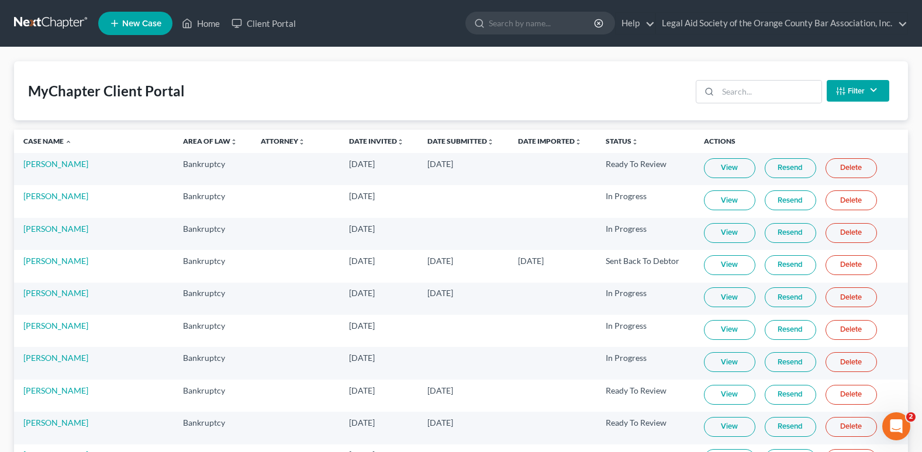
click at [709, 395] on link "View" at bounding box center [729, 395] width 51 height 20
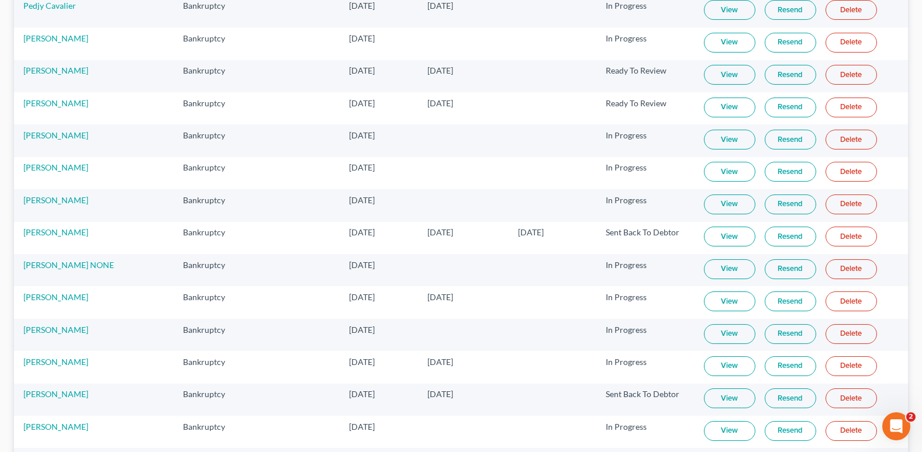
click at [716, 405] on link "View" at bounding box center [729, 399] width 51 height 20
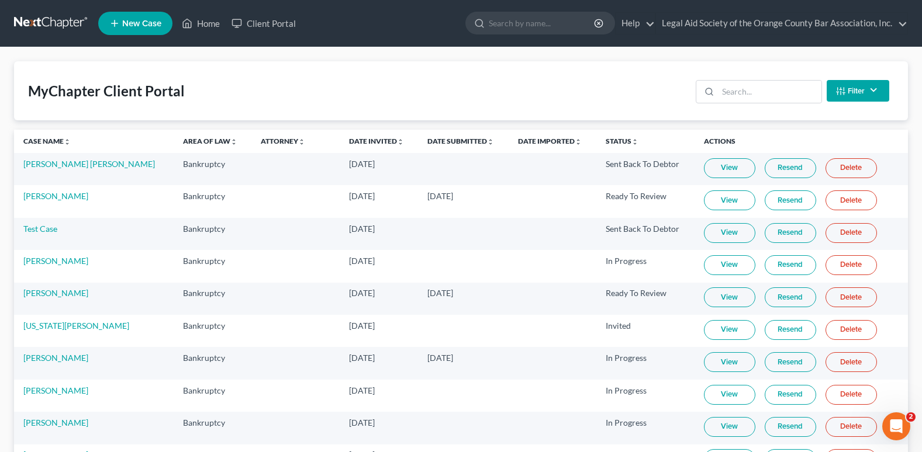
click at [780, 205] on link "Resend" at bounding box center [789, 200] width 51 height 20
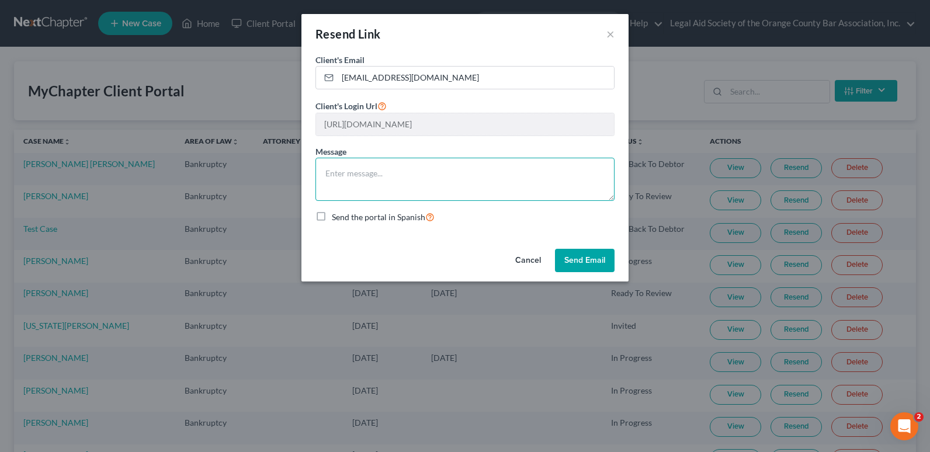
click at [369, 178] on textarea at bounding box center [465, 179] width 299 height 43
type textarea "H"
click at [430, 174] on textarea "Please send us the" at bounding box center [465, 179] width 299 height 43
drag, startPoint x: 350, startPoint y: 176, endPoint x: 444, endPoint y: 176, distance: 93.5
click at [444, 176] on textarea "Please send us the" at bounding box center [465, 179] width 299 height 43
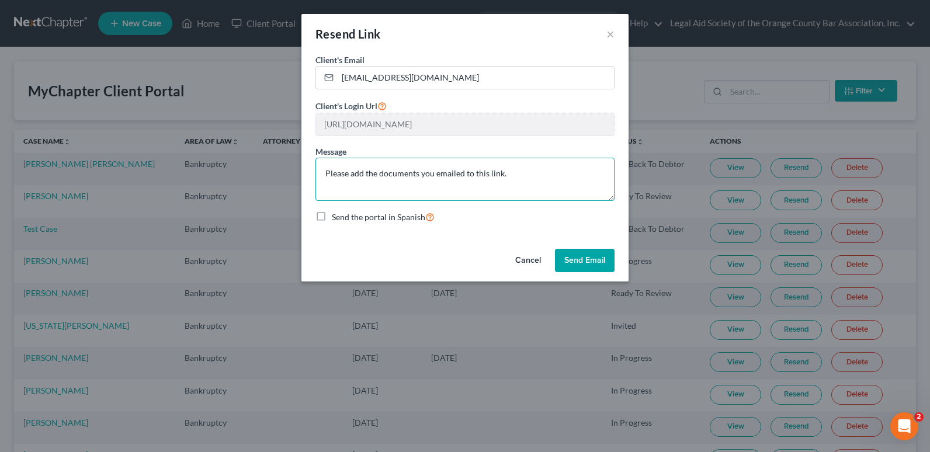
click at [553, 174] on textarea "Please add the documents you emailed to this link." at bounding box center [465, 179] width 299 height 43
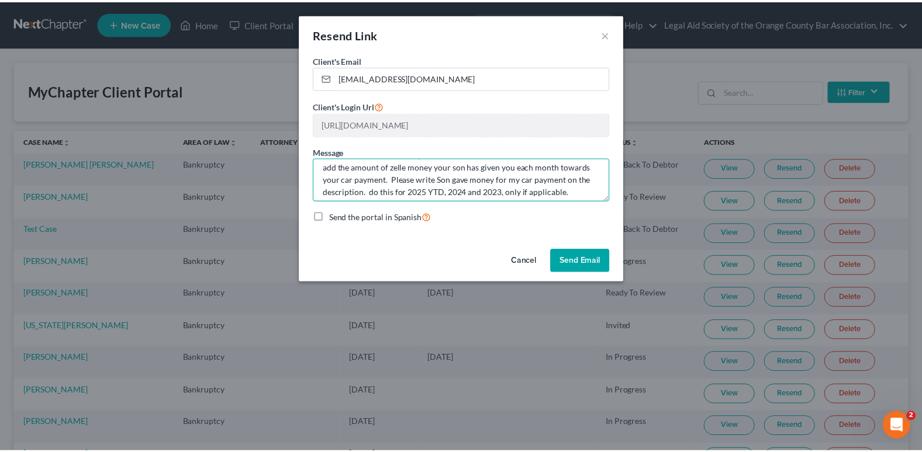
scroll to position [37, 0]
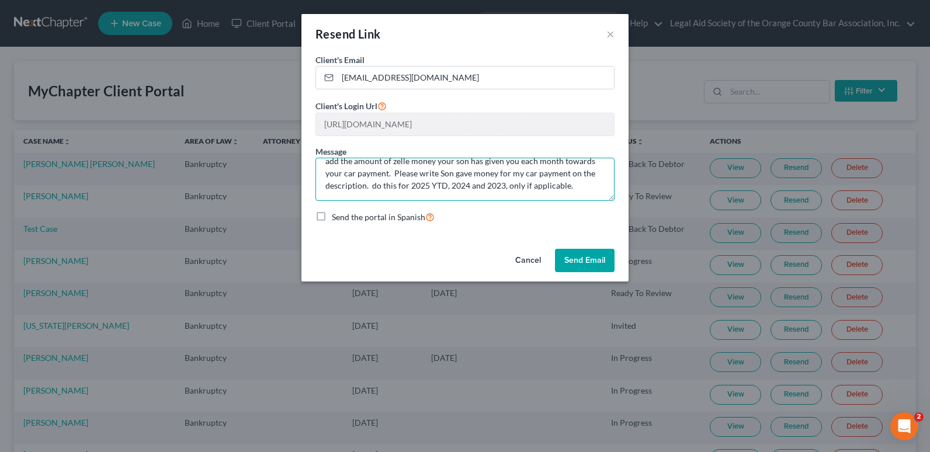
type textarea "Please add the documents you emailed to this link. On the Other income tab add …"
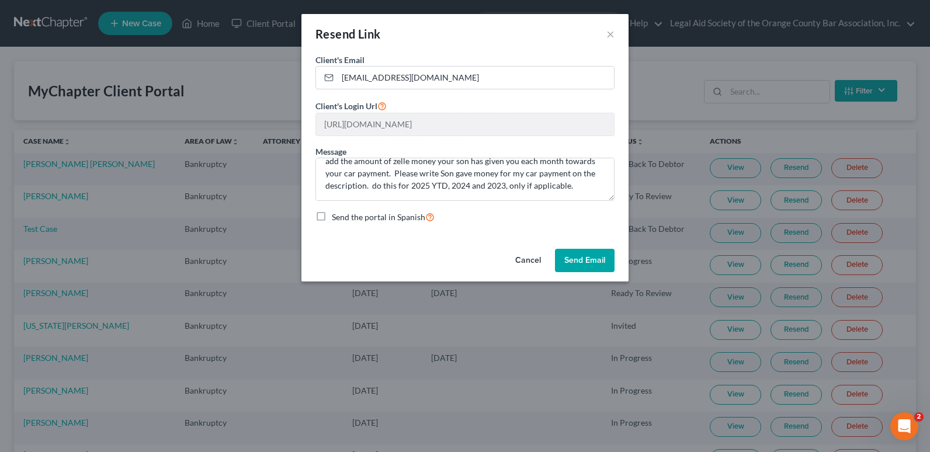
click at [587, 261] on button "Send Email" at bounding box center [585, 260] width 60 height 23
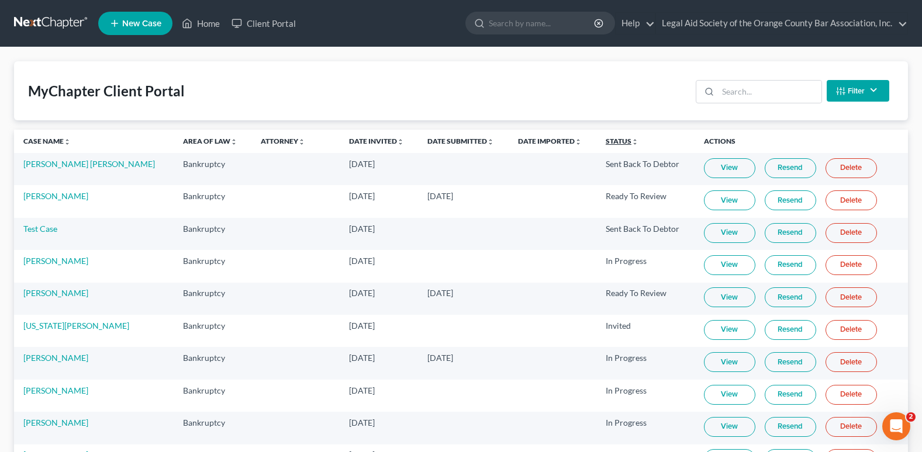
click at [605, 139] on link "Status unfold_more expand_more expand_less" at bounding box center [621, 141] width 33 height 9
click at [605, 139] on link "Status unfold_more expand_more expand_less" at bounding box center [622, 141] width 34 height 9
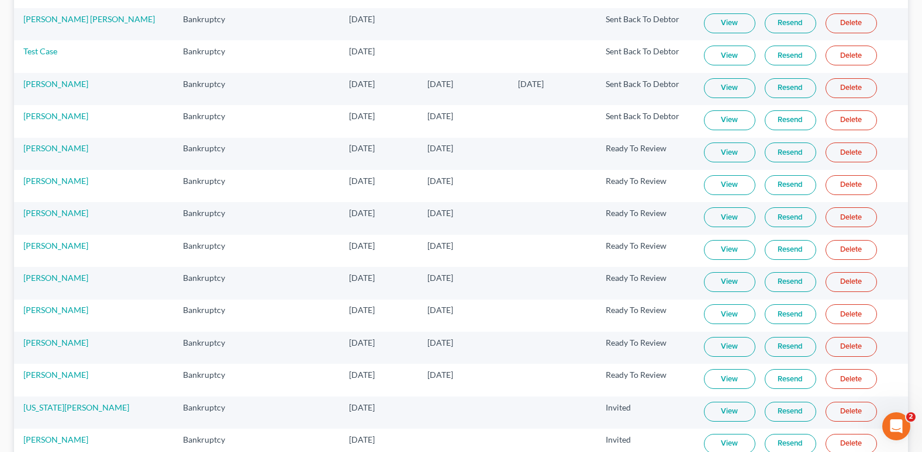
scroll to position [175, 0]
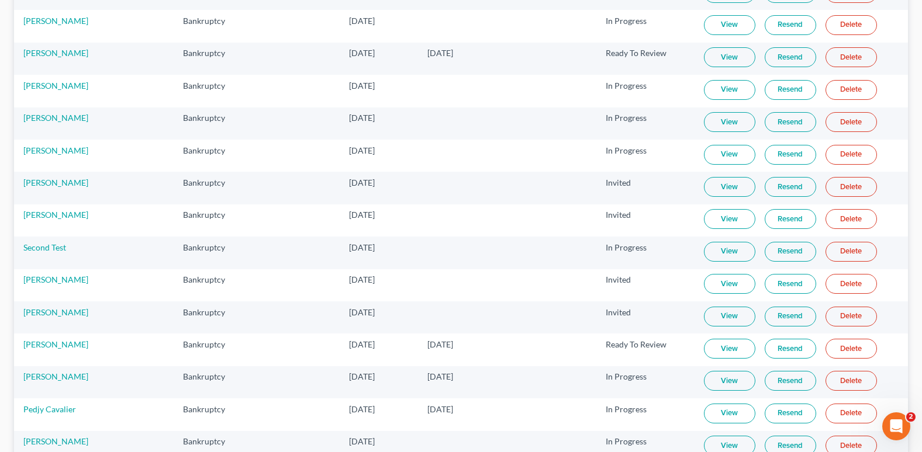
scroll to position [584, 0]
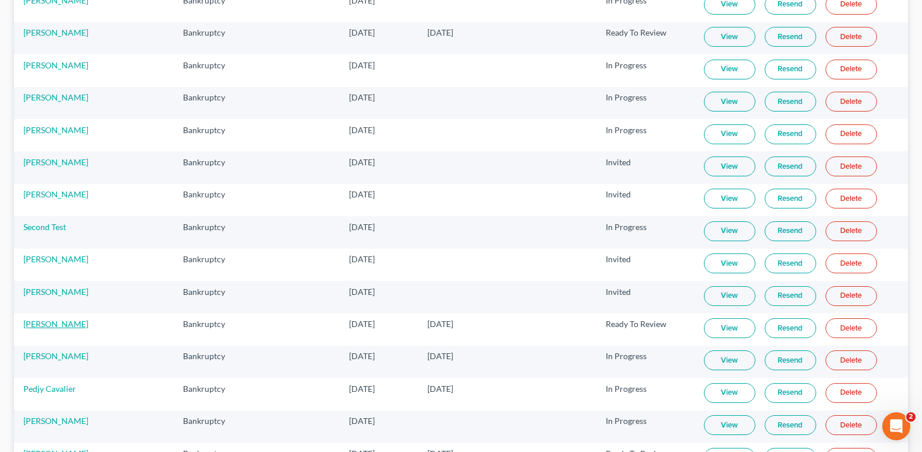
click at [37, 328] on link "[PERSON_NAME]" at bounding box center [55, 324] width 65 height 10
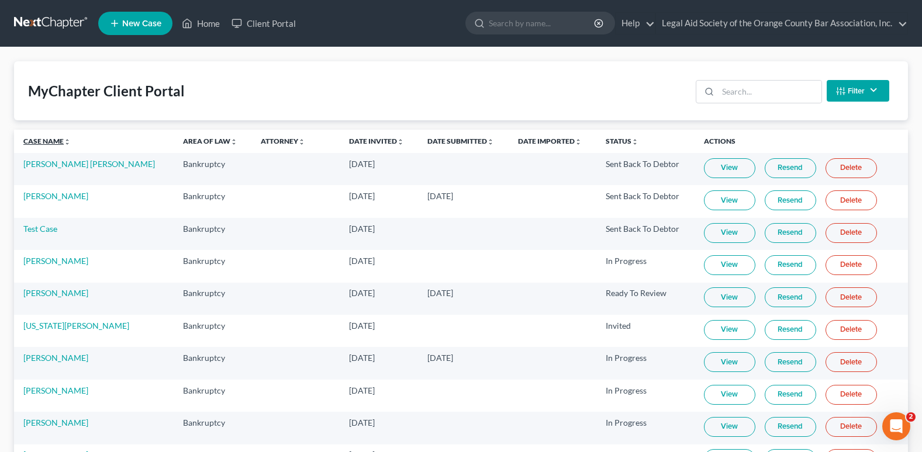
click at [36, 138] on link "Case Name unfold_more expand_more expand_less" at bounding box center [46, 141] width 47 height 9
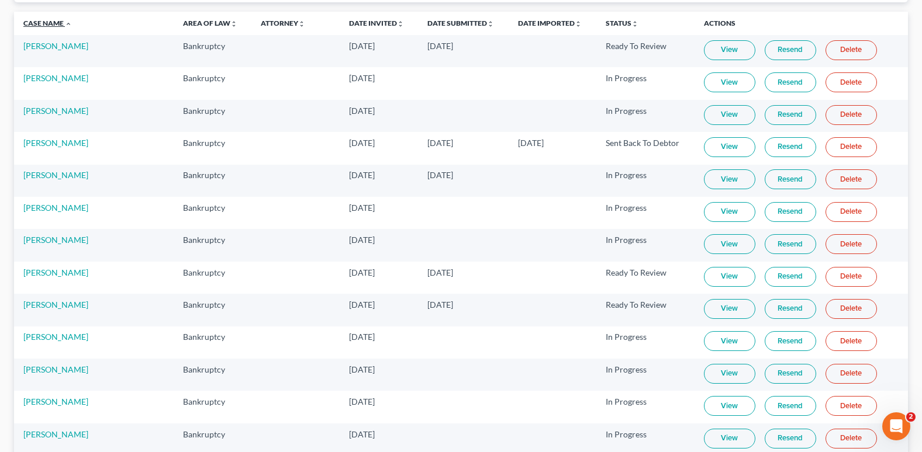
scroll to position [117, 0]
click at [706, 282] on link "View" at bounding box center [729, 278] width 51 height 20
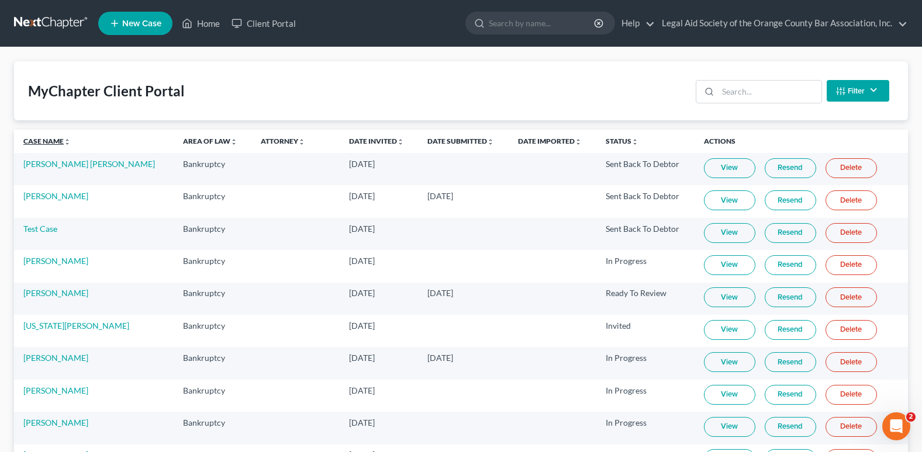
click at [39, 141] on link "Case Name unfold_more expand_more expand_less" at bounding box center [46, 141] width 47 height 9
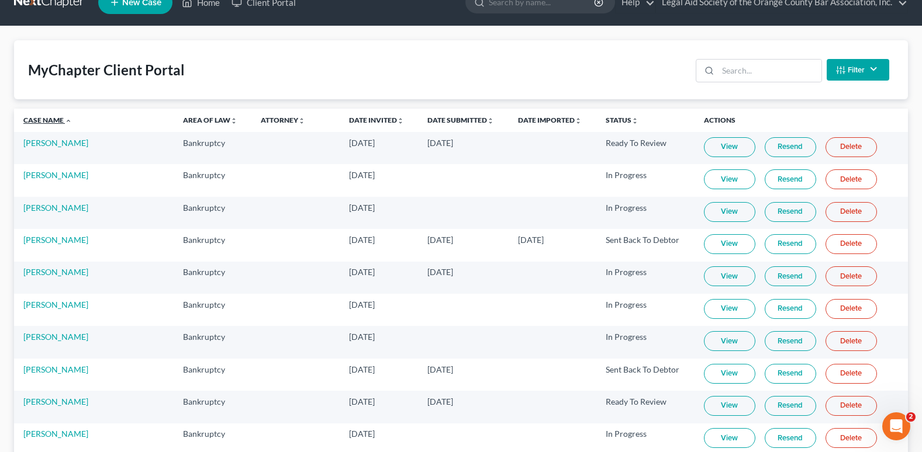
scroll to position [58, 0]
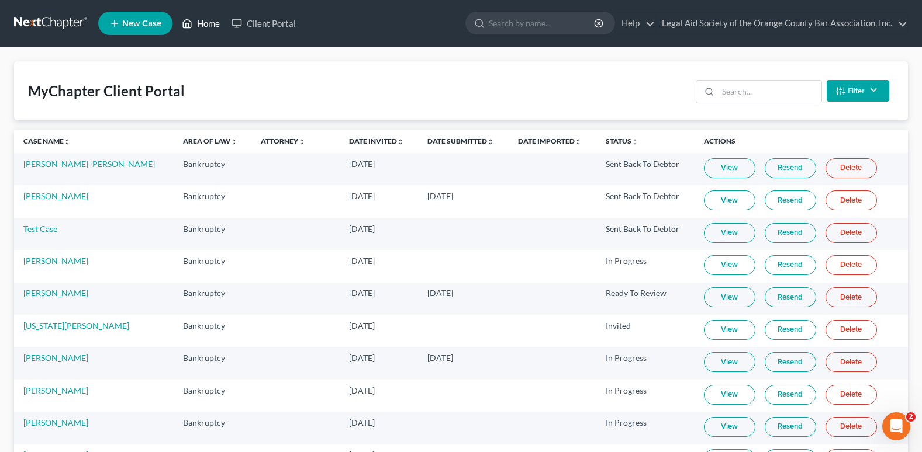
click at [214, 26] on link "Home" at bounding box center [201, 23] width 50 height 21
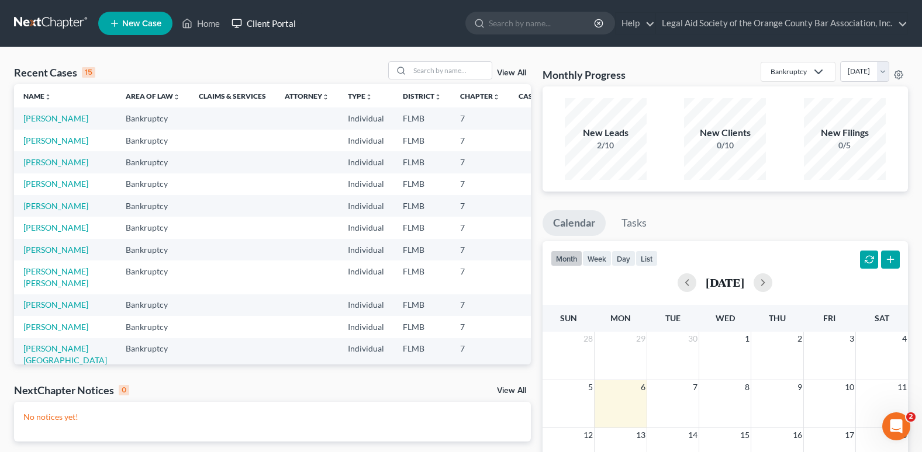
click at [283, 27] on link "Client Portal" at bounding box center [264, 23] width 76 height 21
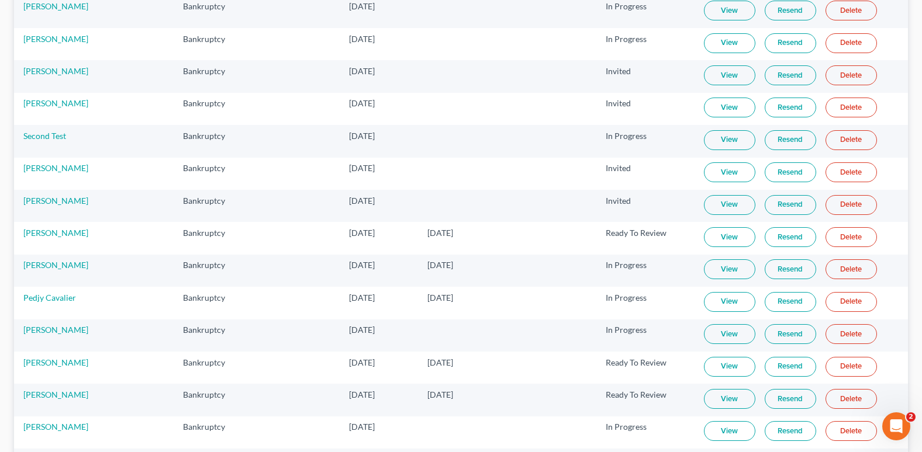
scroll to position [701, 0]
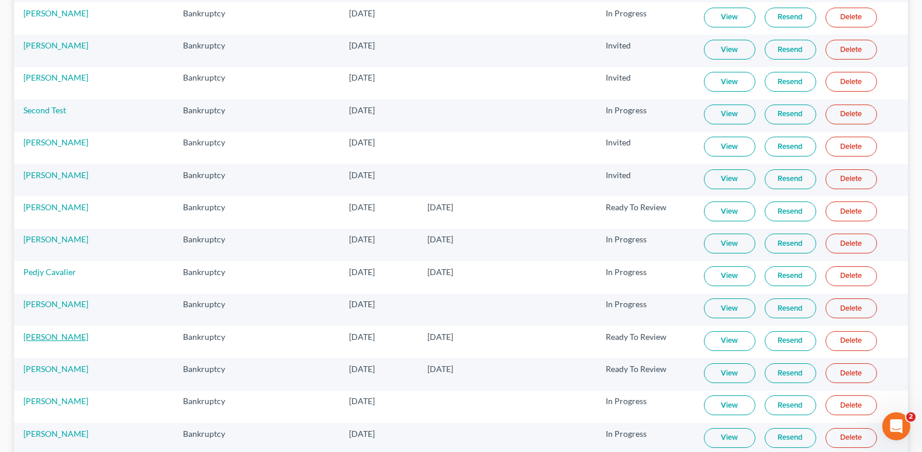
click at [51, 340] on link "[PERSON_NAME]" at bounding box center [55, 337] width 65 height 10
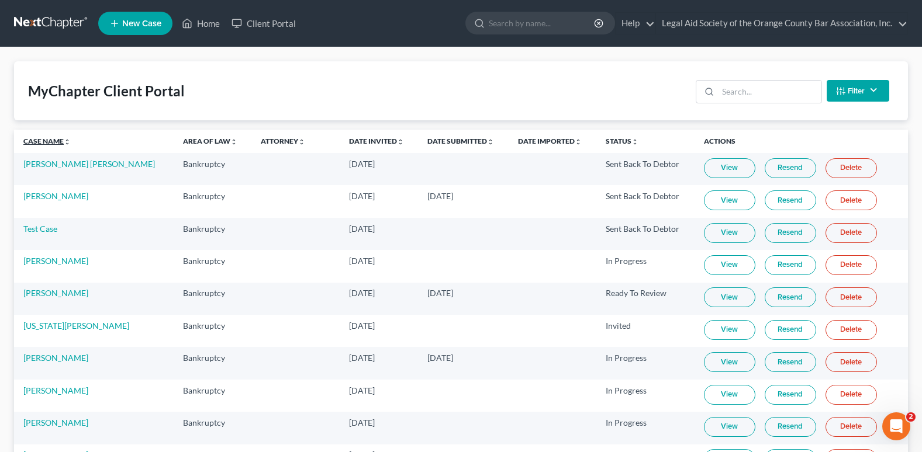
click at [36, 143] on link "Case Name unfold_more expand_more expand_less" at bounding box center [46, 141] width 47 height 9
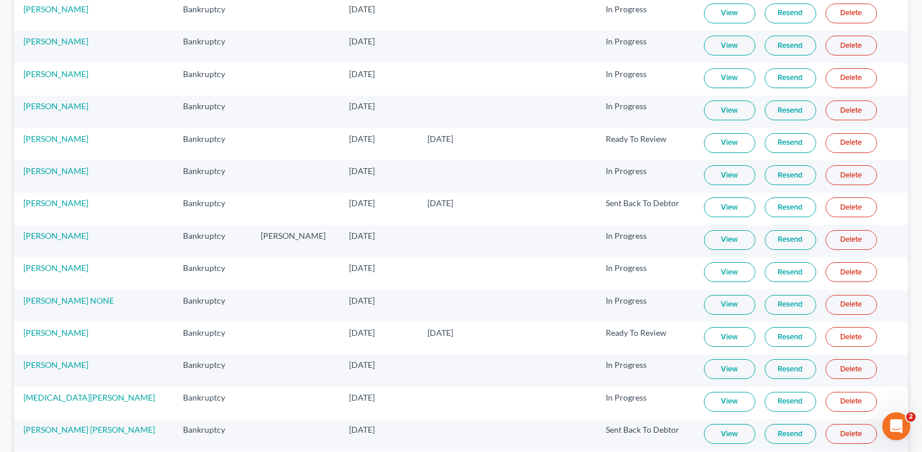
scroll to position [584, 0]
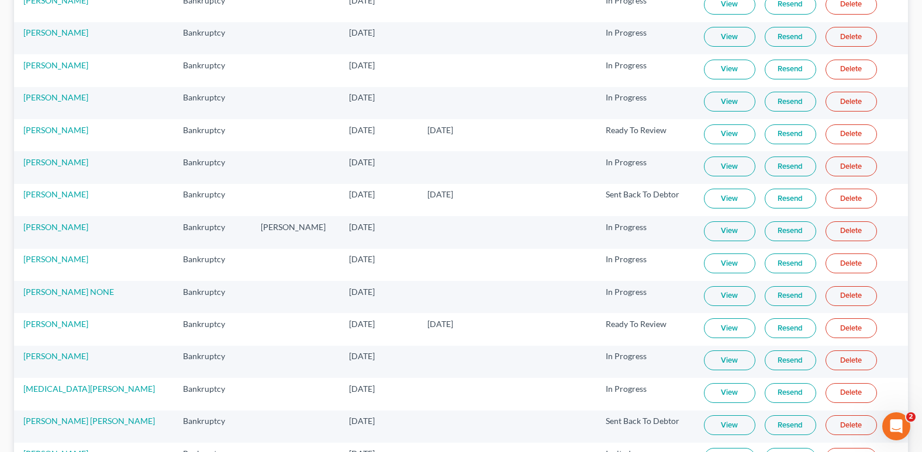
click at [705, 328] on link "View" at bounding box center [729, 328] width 51 height 20
click at [55, 321] on link "[PERSON_NAME]" at bounding box center [55, 324] width 65 height 10
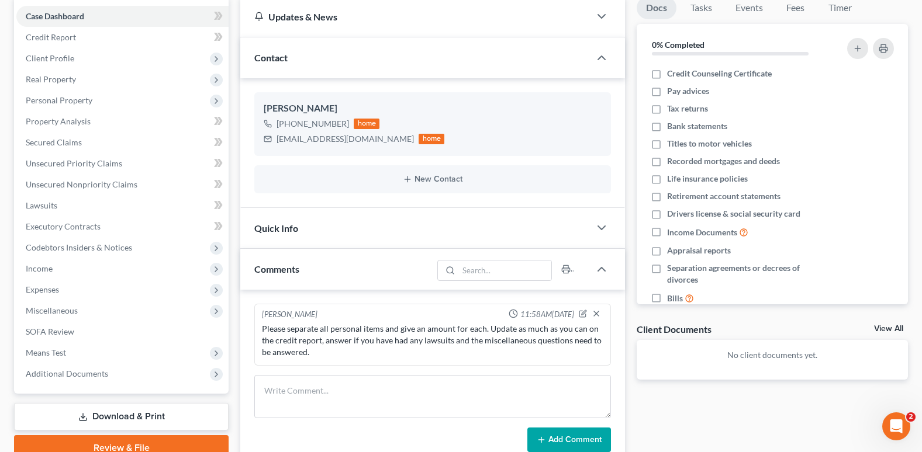
scroll to position [117, 0]
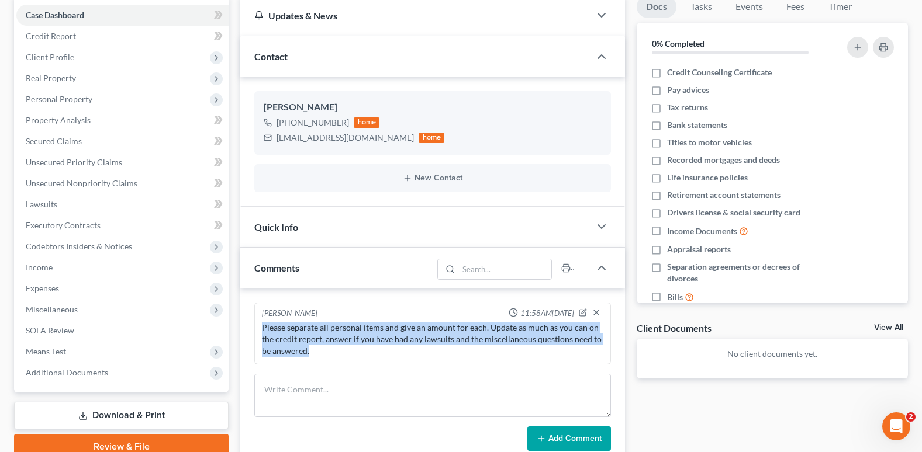
drag, startPoint x: 261, startPoint y: 327, endPoint x: 400, endPoint y: 360, distance: 142.9
click at [400, 360] on div "Marilyn Carbo 11:58AM, 09/30/2025 Please separate all personal items and give a…" at bounding box center [432, 334] width 356 height 62
drag, startPoint x: 400, startPoint y: 358, endPoint x: 338, endPoint y: 331, distance: 67.2
copy div "Please separate all personal items and give an amount for each. Update as much …"
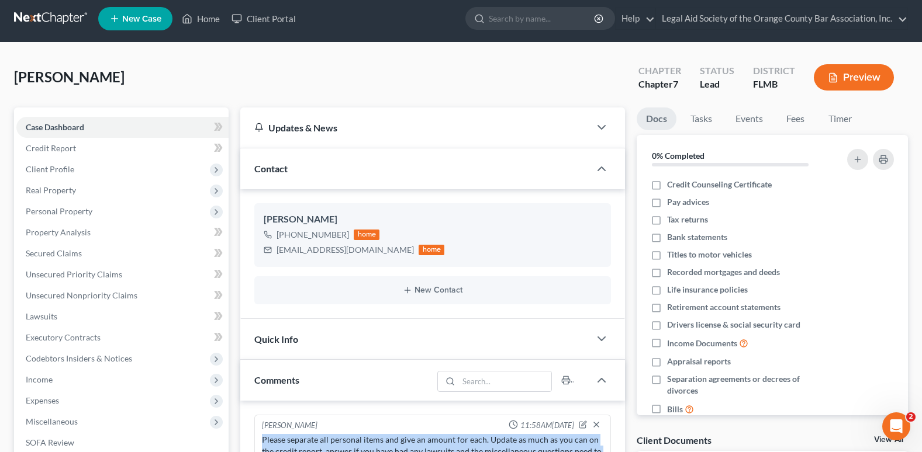
scroll to position [0, 0]
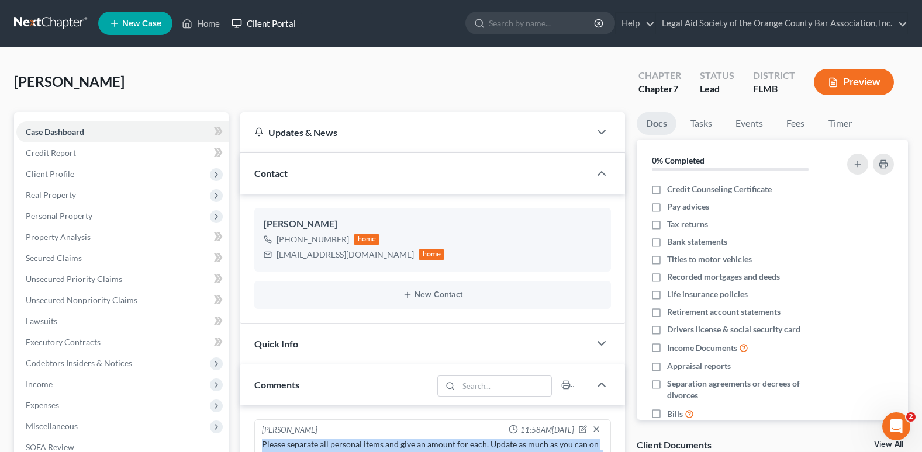
click at [279, 23] on link "Client Portal" at bounding box center [264, 23] width 76 height 21
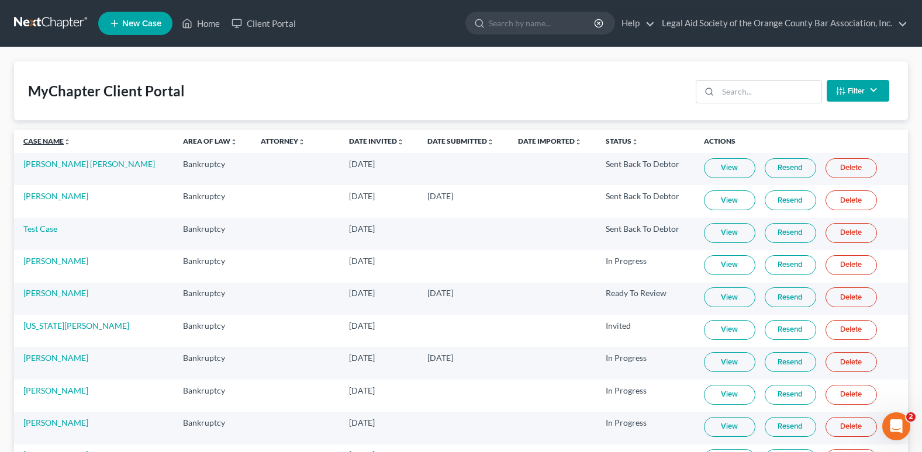
click at [41, 139] on link "Case Name unfold_more expand_more expand_less" at bounding box center [46, 141] width 47 height 9
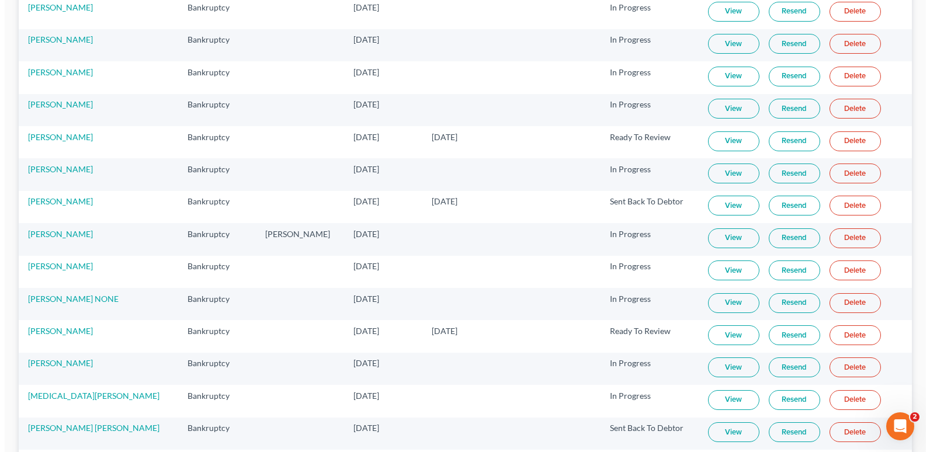
scroll to position [584, 0]
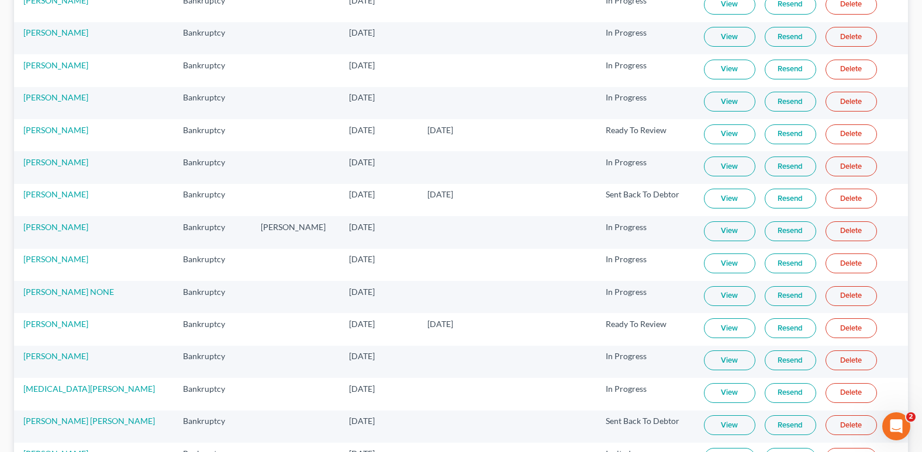
click at [778, 332] on link "Resend" at bounding box center [789, 328] width 51 height 20
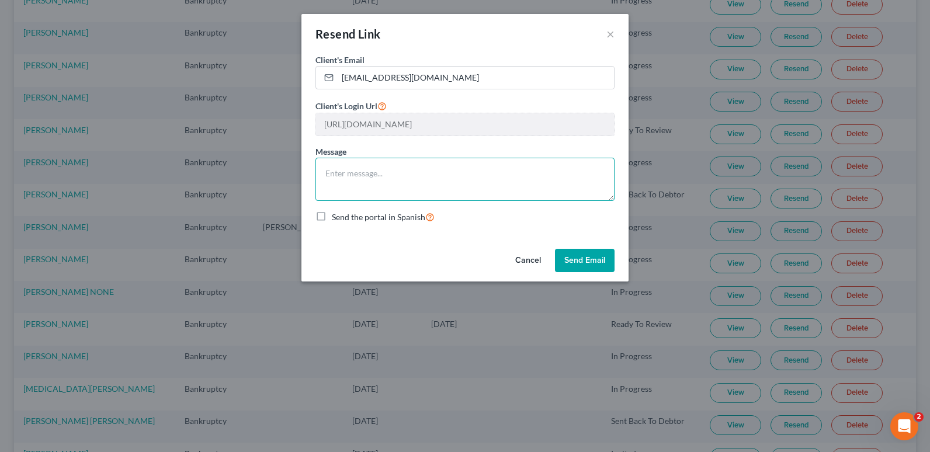
click at [360, 179] on textarea at bounding box center [465, 179] width 299 height 43
paste textarea "Please separate all personal items and give an amount for each. Update as much …"
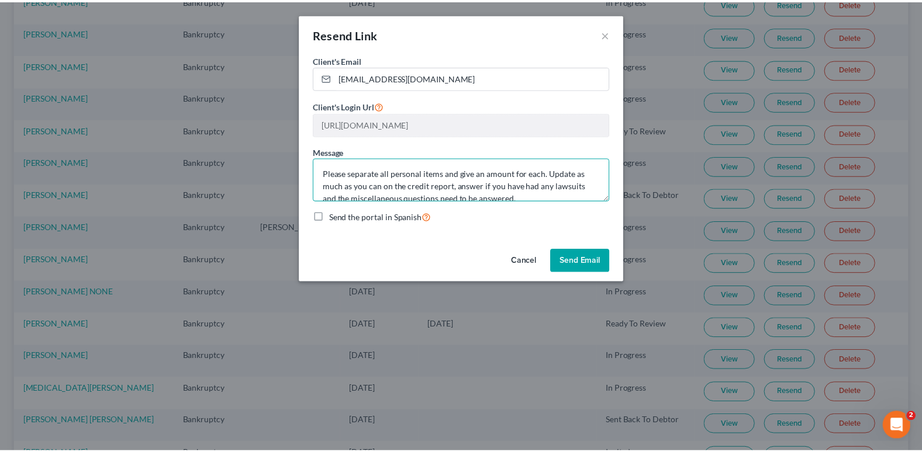
scroll to position [2, 0]
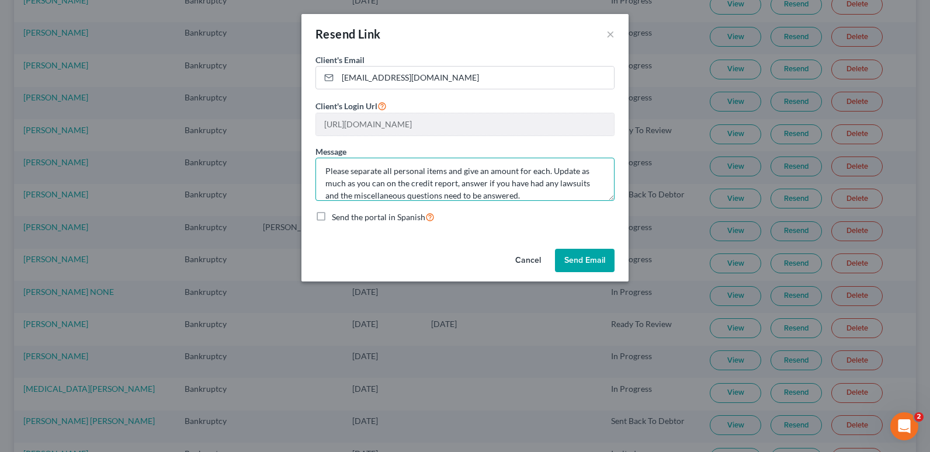
type textarea "Please separate all personal items and give an amount for each. Update as much …"
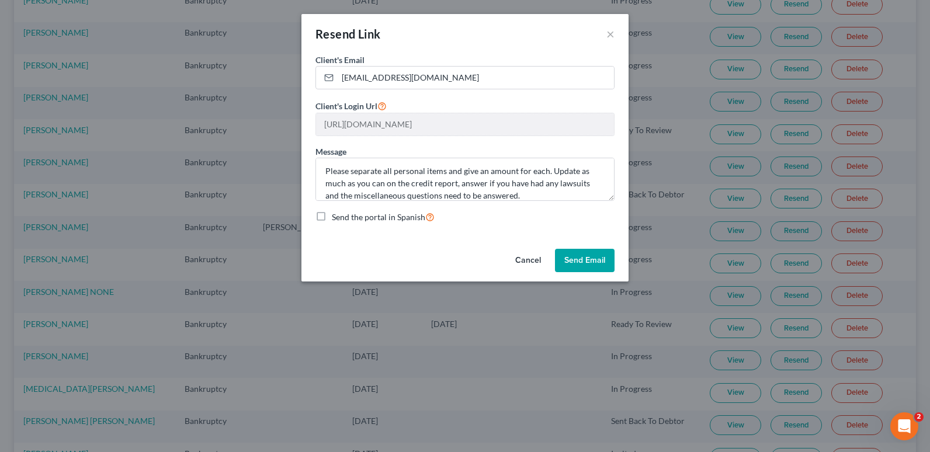
click at [592, 262] on button "Send Email" at bounding box center [585, 260] width 60 height 23
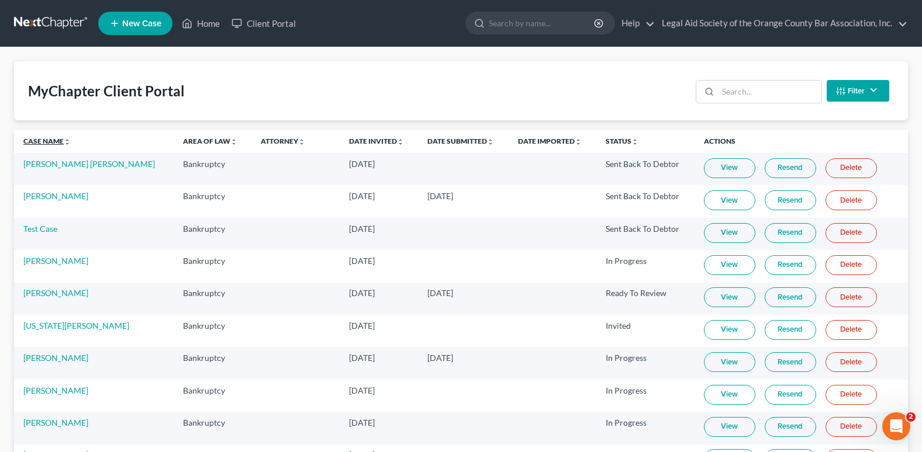
click at [44, 138] on link "Case Name unfold_more expand_more expand_less" at bounding box center [46, 141] width 47 height 9
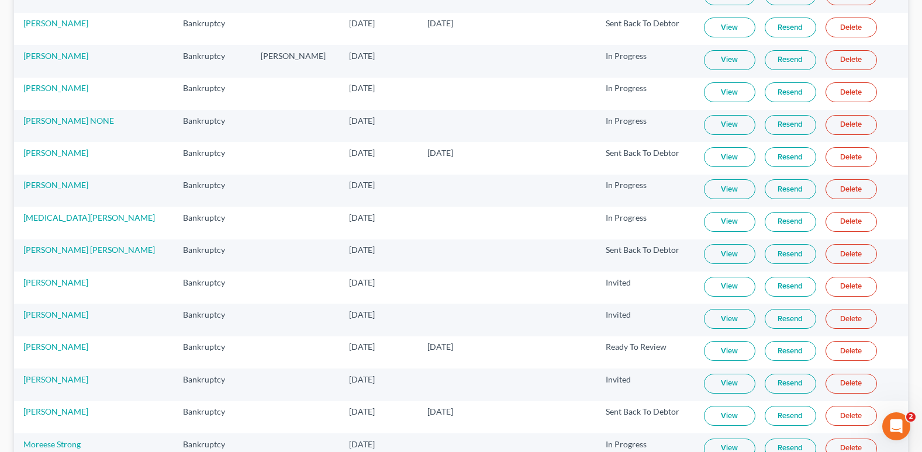
scroll to position [760, 0]
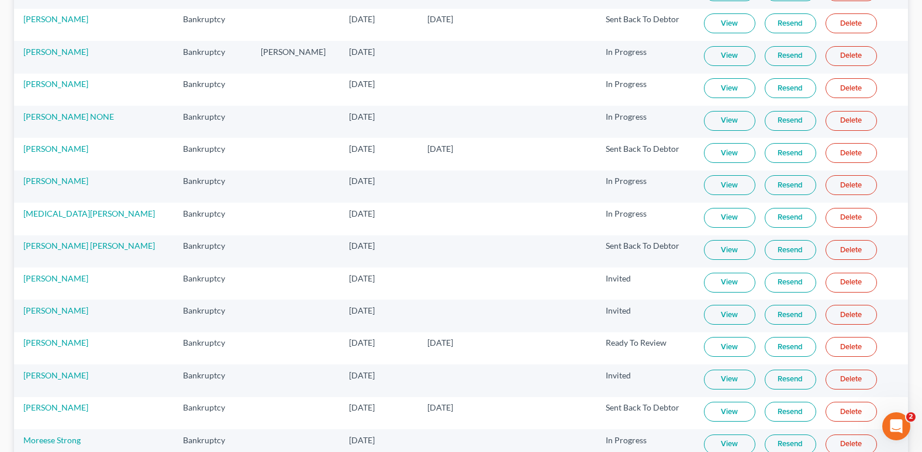
click at [715, 350] on link "View" at bounding box center [729, 347] width 51 height 20
click at [705, 340] on link "View" at bounding box center [729, 347] width 51 height 20
